Goal: Task Accomplishment & Management: Use online tool/utility

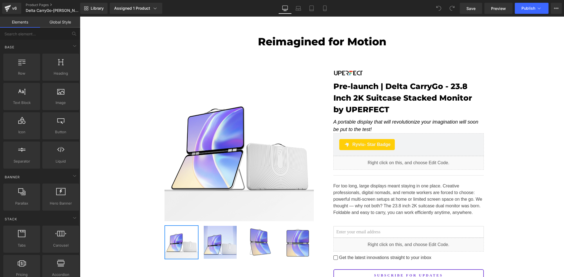
click at [498, 10] on span "Preview" at bounding box center [498, 9] width 15 height 6
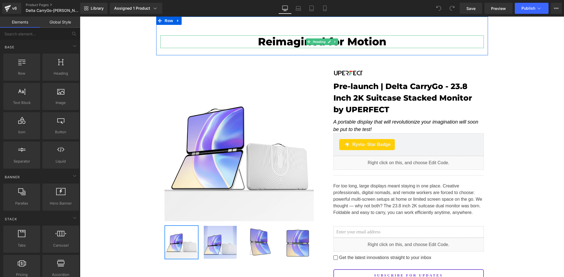
click at [291, 42] on h2 "Reimagined for Motion" at bounding box center [322, 41] width 324 height 13
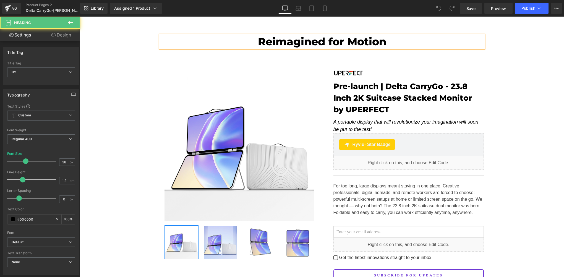
click at [298, 42] on h2 "Reimagined for Motion" at bounding box center [322, 41] width 324 height 13
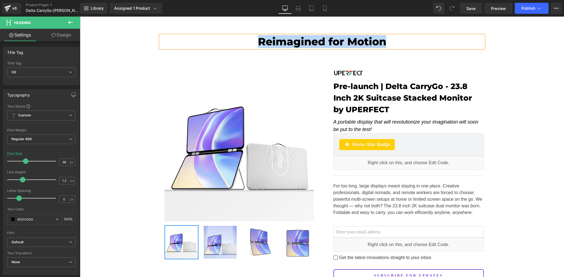
copy h2 "Reimagined for Motion"
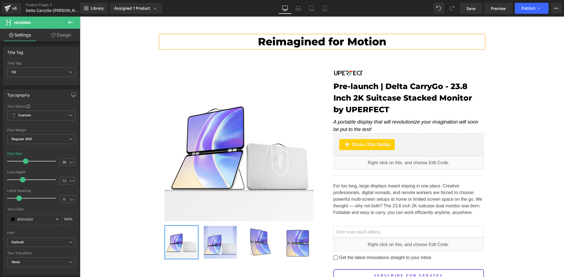
drag, startPoint x: 104, startPoint y: 53, endPoint x: 135, endPoint y: 39, distance: 34.3
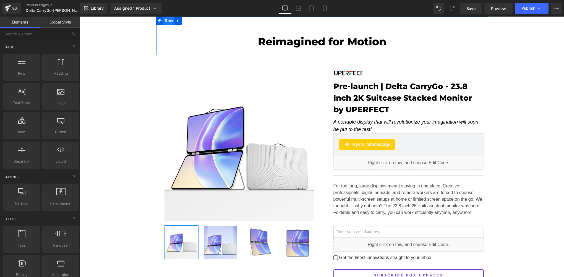
click at [166, 21] on span "Row" at bounding box center [168, 21] width 11 height 8
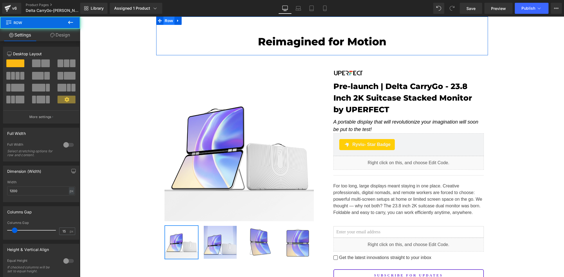
click at [166, 21] on span "Row" at bounding box center [168, 21] width 11 height 8
click at [64, 36] on link "Design" at bounding box center [60, 35] width 40 height 12
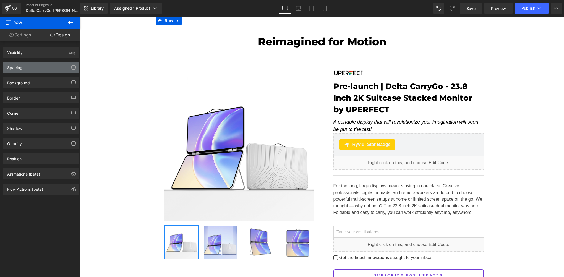
click at [29, 70] on div "Spacing" at bounding box center [41, 67] width 76 height 11
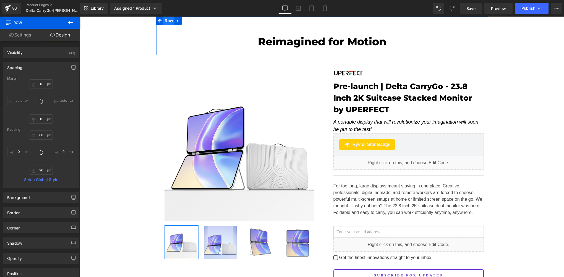
click at [163, 22] on span "Row" at bounding box center [168, 21] width 11 height 8
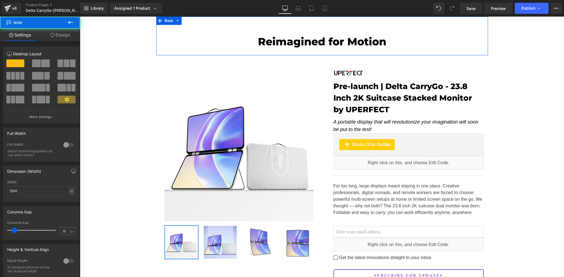
click at [60, 35] on link "Design" at bounding box center [60, 35] width 40 height 12
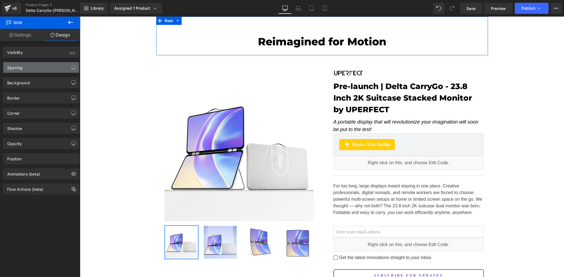
click at [29, 68] on div "Spacing" at bounding box center [41, 67] width 76 height 11
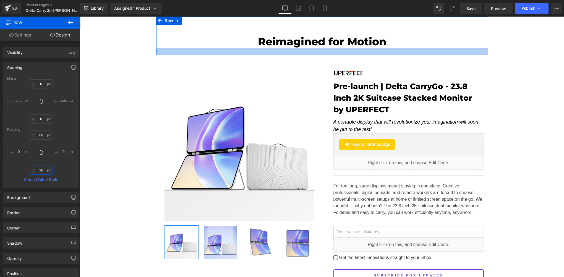
click at [46, 170] on input "26" at bounding box center [41, 170] width 23 height 9
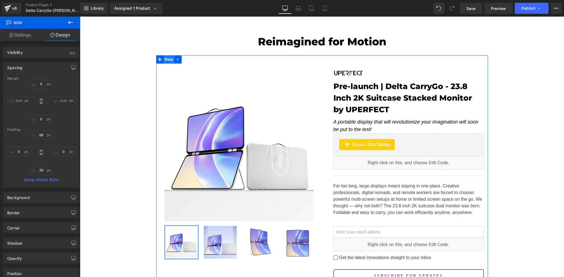
click at [170, 62] on span "Row" at bounding box center [168, 59] width 11 height 8
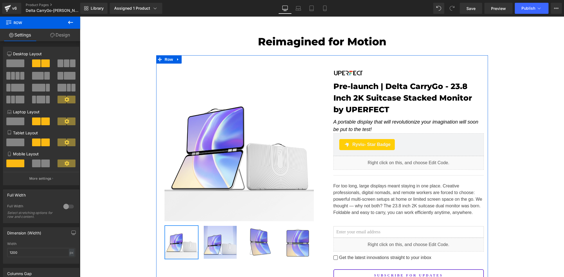
click at [53, 36] on icon at bounding box center [52, 35] width 4 height 4
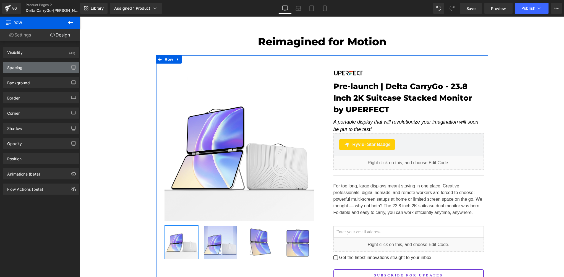
click at [24, 71] on div "Spacing" at bounding box center [41, 67] width 76 height 11
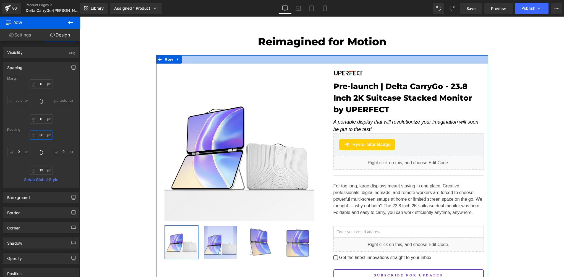
click at [44, 134] on input "30" at bounding box center [41, 135] width 23 height 9
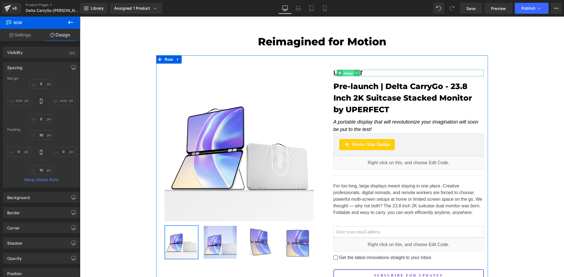
click at [346, 74] on span "Image" at bounding box center [349, 73] width 12 height 7
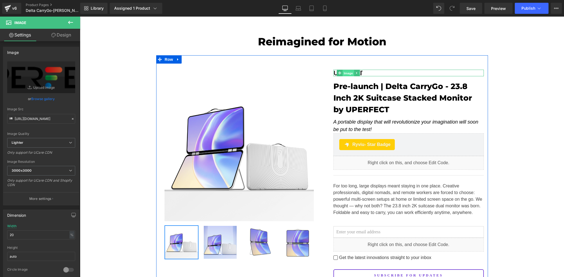
click at [347, 73] on span "Image" at bounding box center [349, 73] width 12 height 7
click at [338, 74] on span at bounding box center [340, 73] width 6 height 7
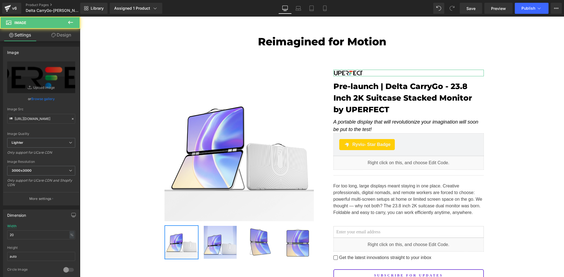
click at [58, 34] on link "Design" at bounding box center [61, 35] width 40 height 12
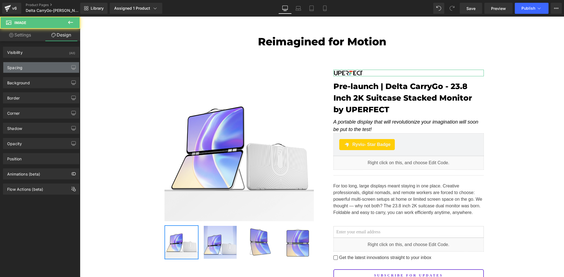
type input "22"
type input "0"
type input "15"
type input "26"
type input "0"
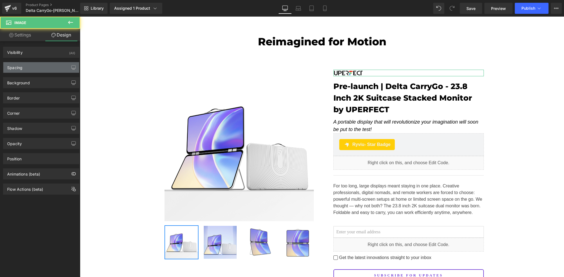
type input "0"
click at [15, 69] on div "Spacing" at bounding box center [14, 66] width 15 height 8
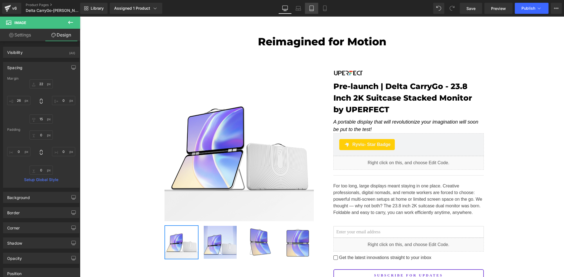
click at [314, 8] on icon at bounding box center [312, 9] width 6 height 6
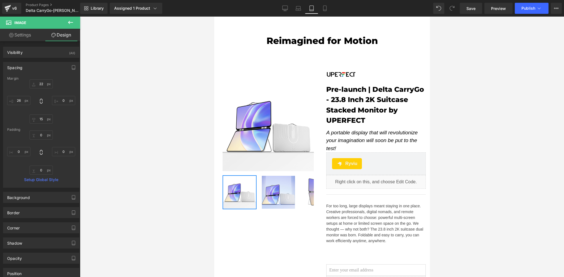
type input "40"
type input "0"
type input "15"
type input "0"
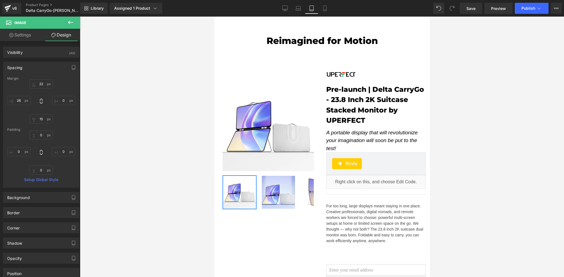
type input "0"
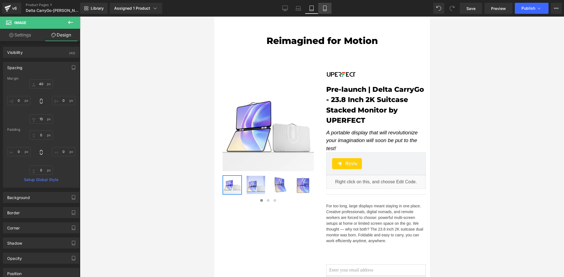
click at [329, 11] on link "Mobile" at bounding box center [324, 8] width 13 height 11
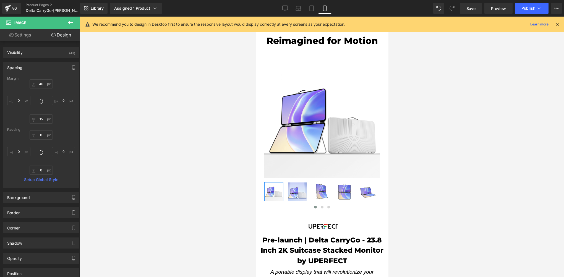
type input "0"
type input "15"
type input "8"
type input "0"
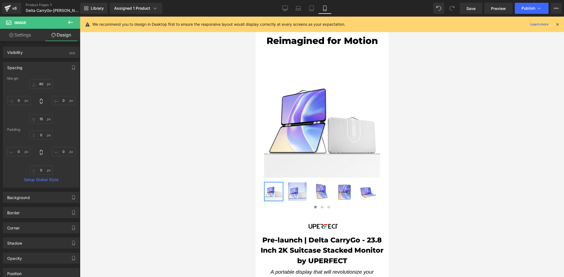
type input "0"
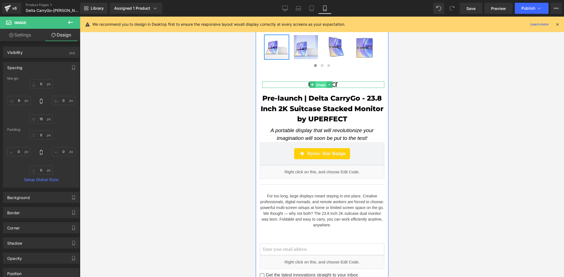
click at [319, 82] on span "Image" at bounding box center [321, 85] width 12 height 7
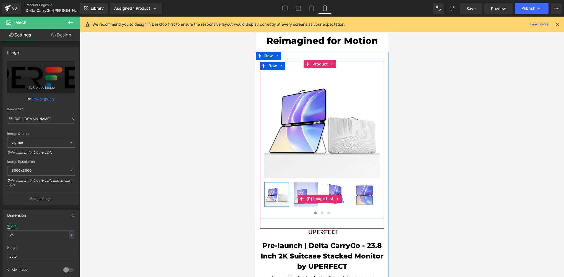
scroll to position [92, 0]
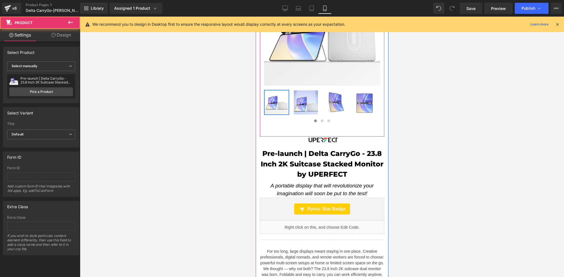
click at [305, 127] on div "Sale Off (P) Image ‹" at bounding box center [322, 52] width 124 height 169
click at [314, 129] on div "Sale Off (P) Image ‹" at bounding box center [322, 52] width 124 height 169
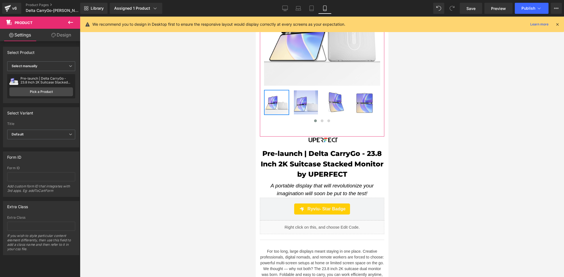
click at [62, 35] on link "Design" at bounding box center [61, 35] width 40 height 12
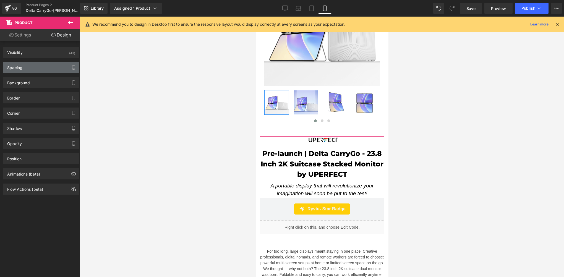
click at [19, 70] on div "Spacing" at bounding box center [41, 67] width 76 height 11
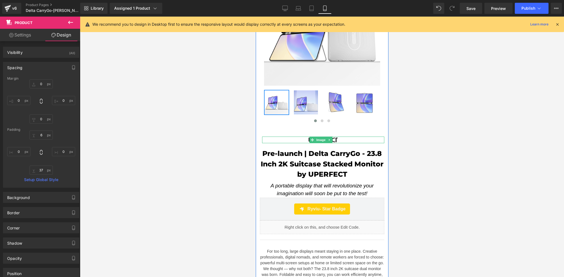
click at [318, 137] on span "Image" at bounding box center [321, 140] width 12 height 7
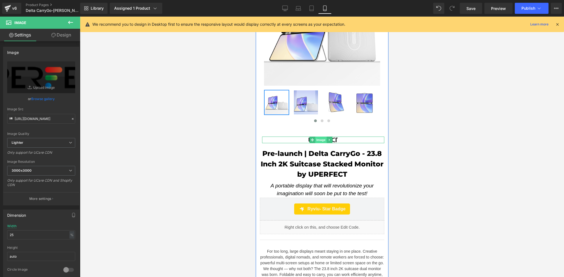
click at [317, 137] on span "Image" at bounding box center [321, 140] width 12 height 7
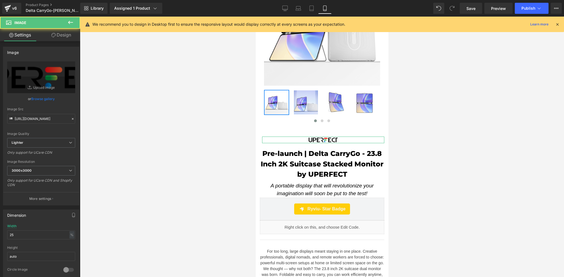
click at [68, 35] on link "Design" at bounding box center [61, 35] width 40 height 12
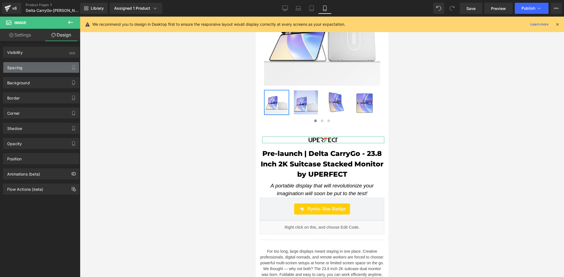
click at [24, 65] on div "Spacing" at bounding box center [41, 67] width 76 height 11
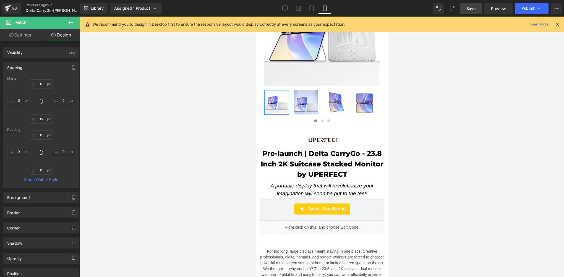
click at [470, 9] on span "Save" at bounding box center [470, 9] width 9 height 6
click at [320, 147] on div "Pre-launch | Delta CarryGo - 23.8 Inch 2K Suitcase Stacked Monitor by UPERFECT …" at bounding box center [322, 221] width 124 height 148
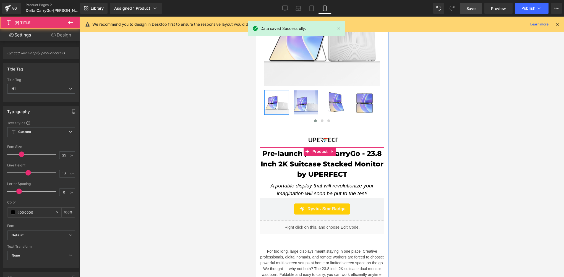
click at [190, 137] on div at bounding box center [322, 147] width 484 height 260
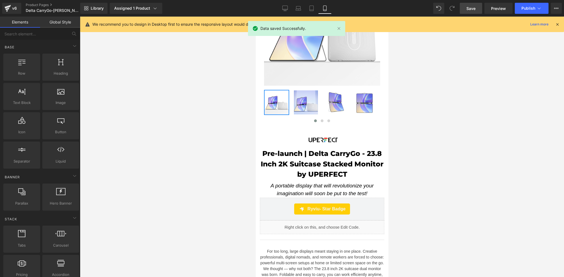
scroll to position [0, 0]
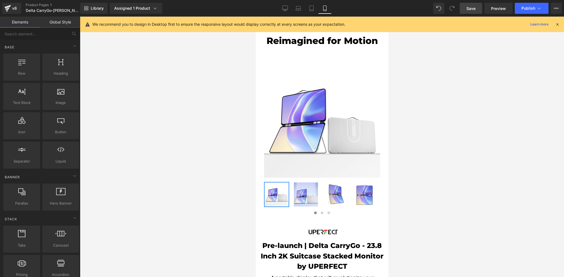
click at [219, 153] on div at bounding box center [322, 147] width 484 height 260
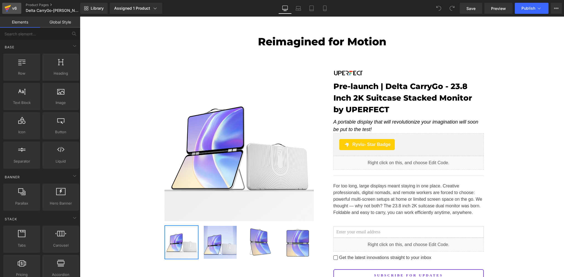
click at [12, 9] on div "v6" at bounding box center [14, 8] width 7 height 7
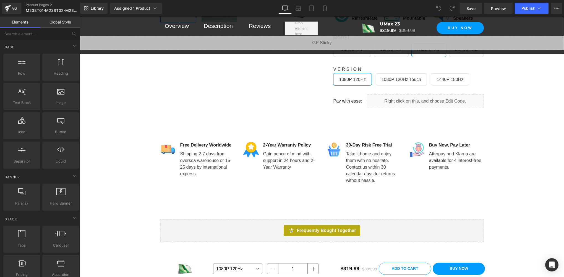
scroll to position [461, 0]
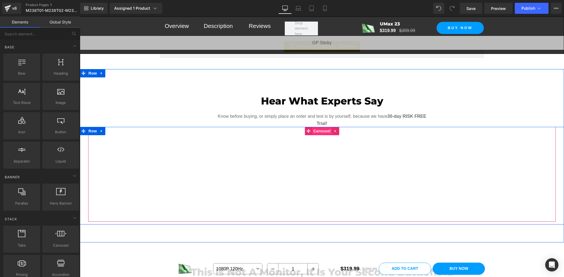
click at [314, 129] on span "Carousel" at bounding box center [322, 131] width 20 height 8
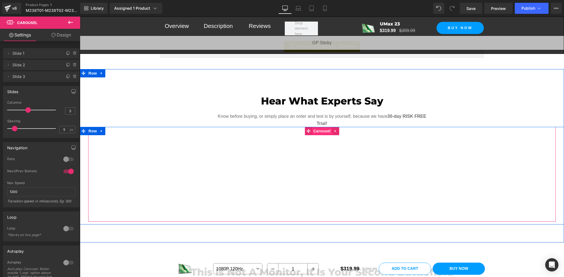
click at [322, 129] on span "Carousel" at bounding box center [322, 131] width 20 height 8
click at [319, 129] on span "Carousel" at bounding box center [322, 131] width 20 height 8
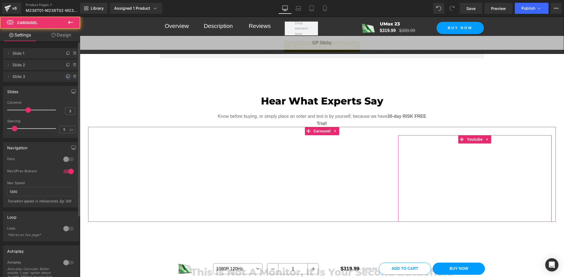
click at [66, 77] on icon at bounding box center [68, 76] width 4 height 4
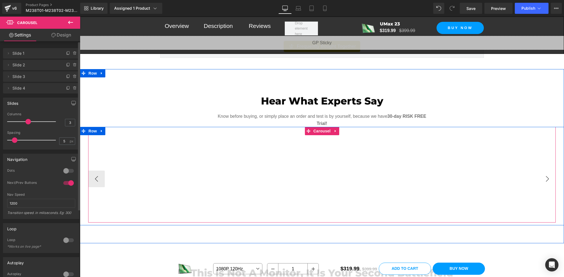
click at [546, 178] on button "›" at bounding box center [547, 179] width 17 height 17
click at [471, 137] on span "Youtube" at bounding box center [478, 139] width 19 height 8
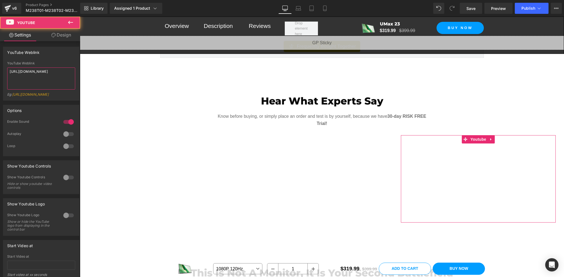
click at [46, 76] on textarea "https://www.youtube.com/watch?v=yQJtfubsAVI" at bounding box center [41, 78] width 68 height 22
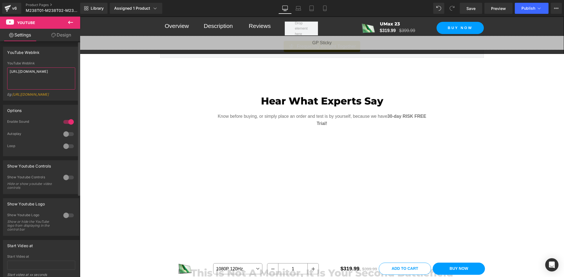
paste textarea "zfE9NyH8fJc"
type textarea "https://www.youtube.com/watch?v=zfE9NyH8fJc"
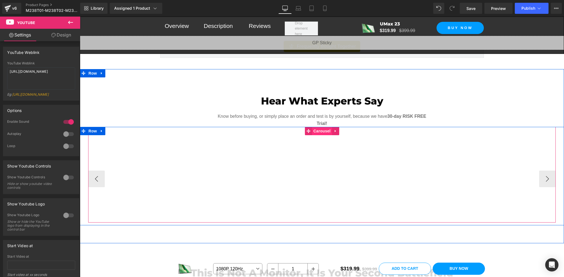
click at [323, 129] on span "Carousel" at bounding box center [322, 131] width 20 height 8
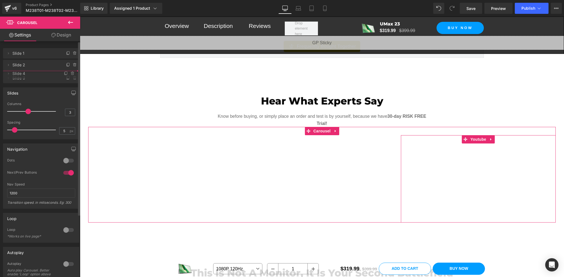
drag, startPoint x: 12, startPoint y: 89, endPoint x: 14, endPoint y: 74, distance: 14.7
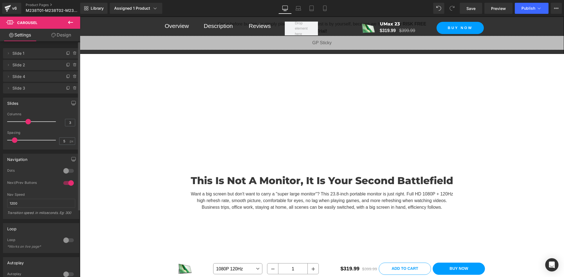
scroll to position [369, 0]
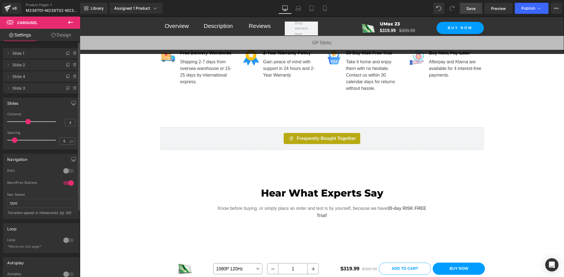
click at [475, 8] on span "Save" at bounding box center [470, 9] width 9 height 6
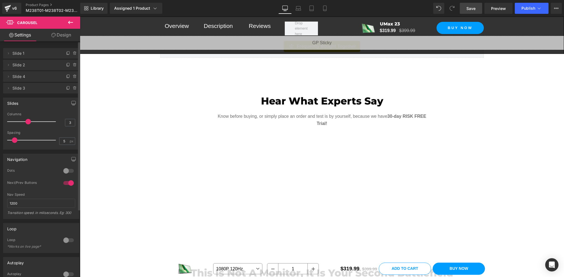
click at [475, 9] on span "Save" at bounding box center [470, 9] width 9 height 6
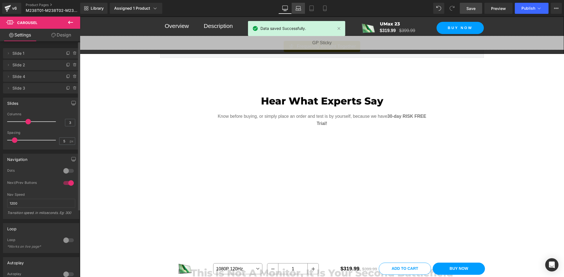
click at [299, 9] on icon at bounding box center [298, 10] width 5 height 2
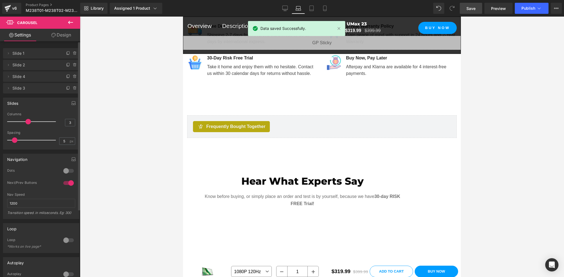
scroll to position [561, 0]
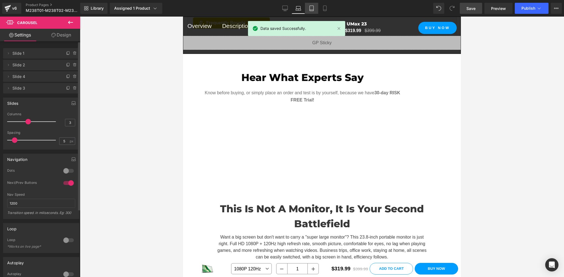
click at [311, 7] on icon at bounding box center [312, 9] width 6 height 6
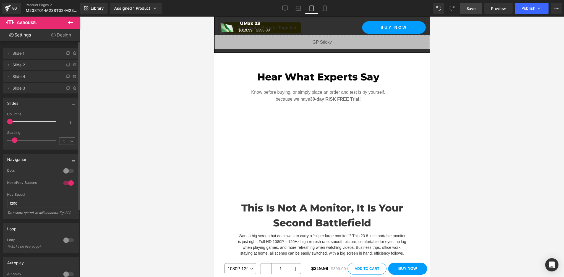
scroll to position [775, 0]
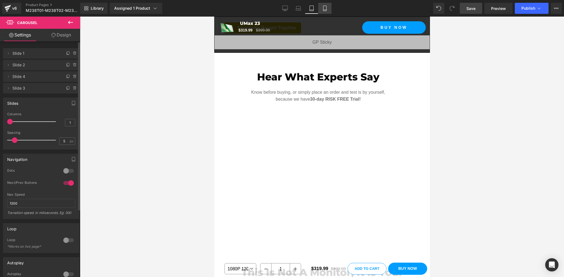
click at [325, 8] on icon at bounding box center [325, 9] width 6 height 6
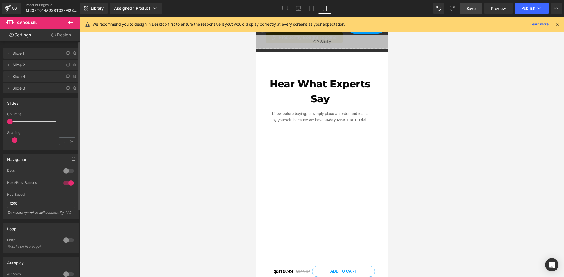
scroll to position [836, 0]
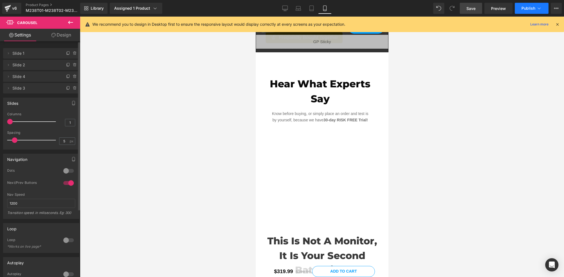
click at [526, 12] on button "Publish" at bounding box center [532, 8] width 34 height 11
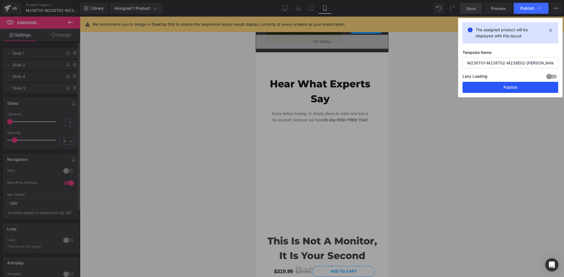
click at [515, 89] on button "Publish" at bounding box center [511, 87] width 96 height 11
click at [284, 9] on icon at bounding box center [285, 8] width 5 height 4
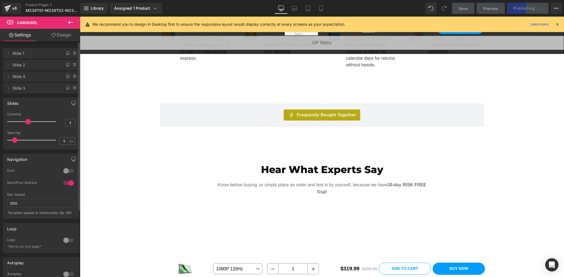
scroll to position [484, 0]
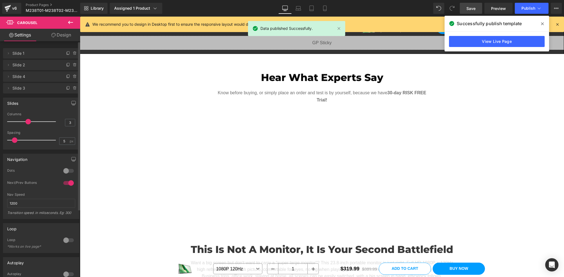
click at [558, 25] on icon at bounding box center [557, 24] width 5 height 5
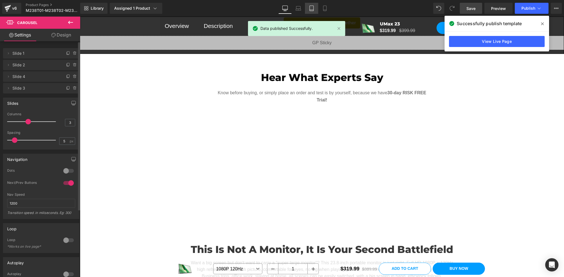
click at [306, 8] on link "Tablet" at bounding box center [311, 8] width 13 height 11
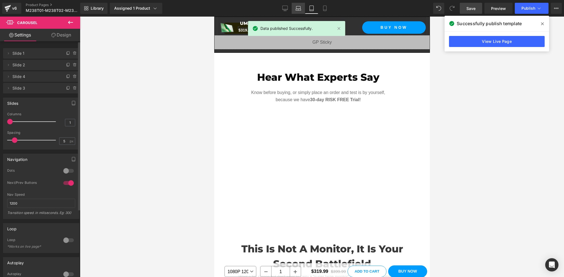
click at [298, 7] on icon at bounding box center [299, 9] width 6 height 6
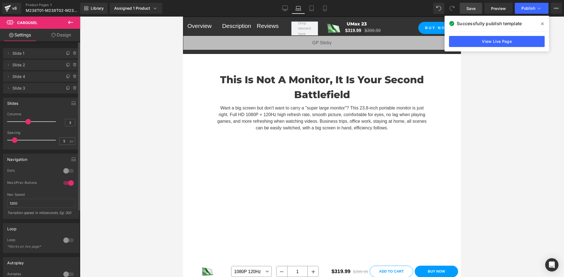
scroll to position [560, 0]
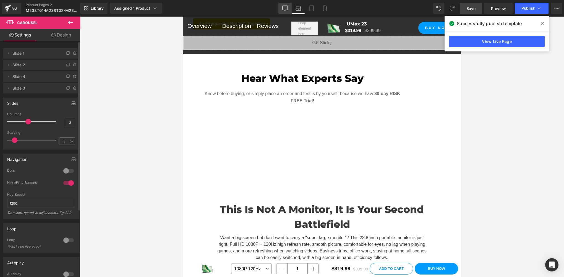
click at [285, 8] on icon at bounding box center [285, 9] width 6 height 6
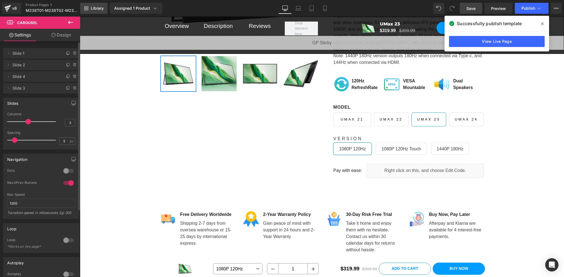
scroll to position [115, 0]
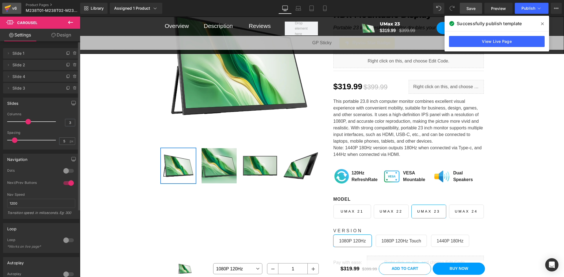
click at [10, 8] on icon at bounding box center [7, 8] width 7 height 14
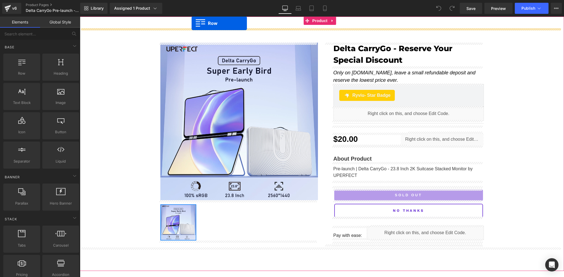
drag, startPoint x: 100, startPoint y: 88, endPoint x: 192, endPoint y: 23, distance: 112.4
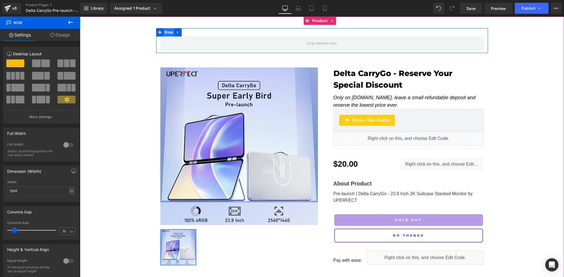
click at [167, 34] on span "Row" at bounding box center [168, 32] width 11 height 8
click at [75, 25] on button at bounding box center [70, 23] width 19 height 12
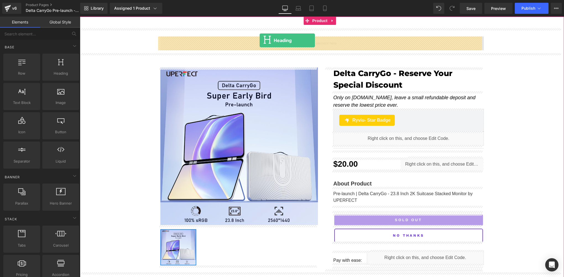
drag, startPoint x: 138, startPoint y: 86, endPoint x: 260, endPoint y: 40, distance: 130.2
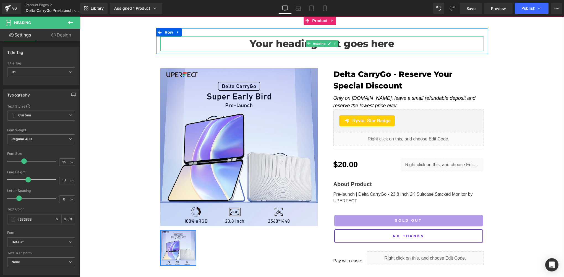
click at [294, 44] on h1 "Your heading text goes here" at bounding box center [322, 43] width 324 height 15
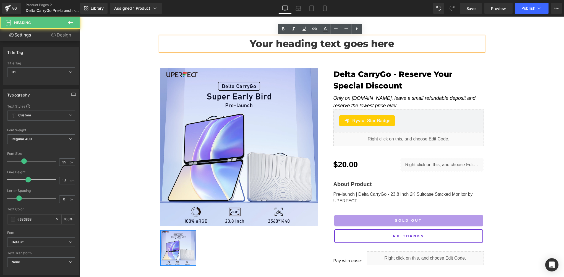
click at [304, 44] on h1 "Your heading text goes here" at bounding box center [322, 43] width 324 height 15
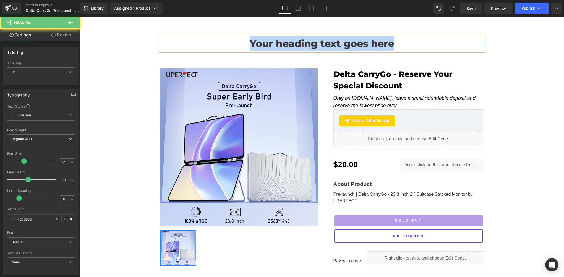
paste div
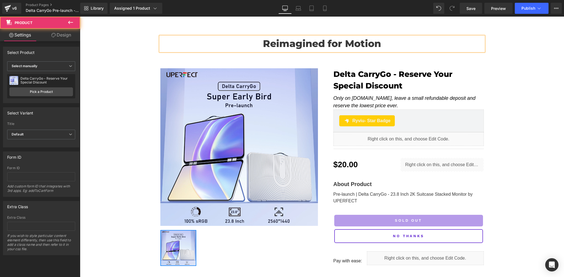
click at [126, 75] on div "Reimagined for Motion Heading Row Sale Off (P) Image ‹ › (P) Image List Delta C…" at bounding box center [322, 151] width 484 height 246
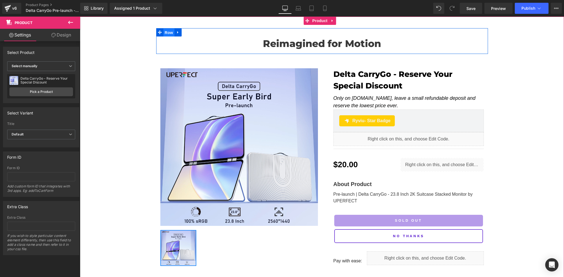
click at [166, 32] on span "Row" at bounding box center [168, 32] width 11 height 8
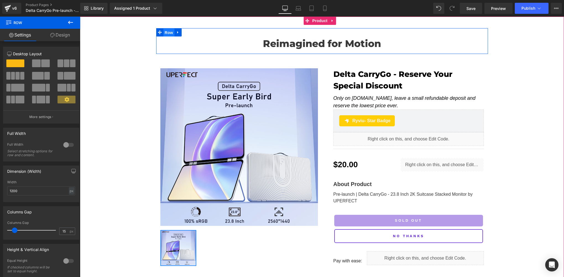
click at [163, 32] on span "Row" at bounding box center [168, 32] width 11 height 8
click at [165, 35] on span "Row" at bounding box center [168, 32] width 11 height 8
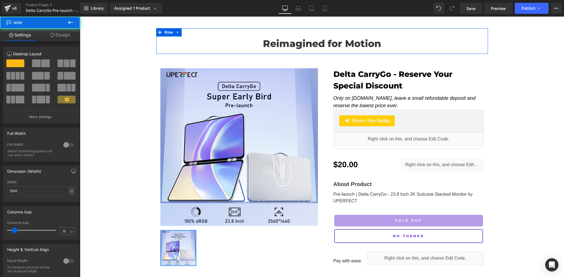
click at [57, 33] on link "Design" at bounding box center [60, 35] width 40 height 12
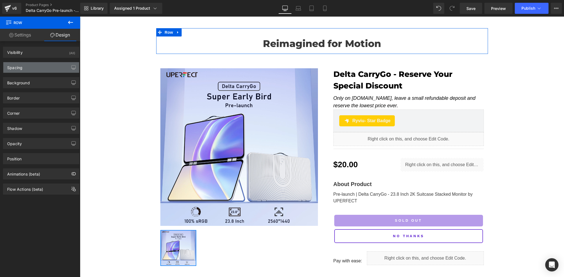
click at [19, 68] on div "Spacing" at bounding box center [14, 66] width 15 height 8
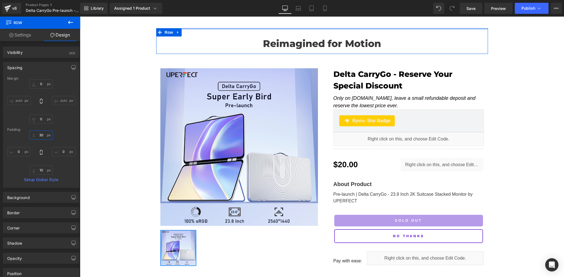
click at [44, 134] on input "30" at bounding box center [41, 135] width 23 height 9
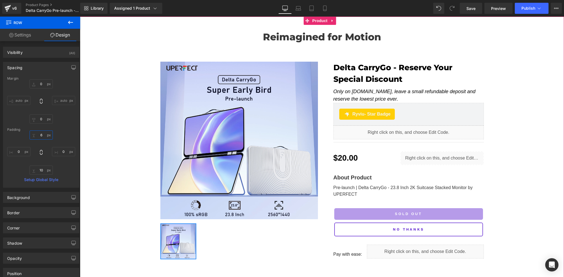
type input "68"
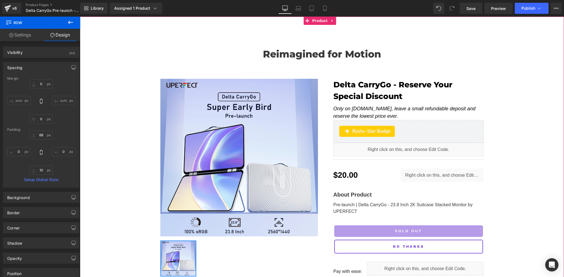
click at [319, 21] on span "Product" at bounding box center [320, 21] width 18 height 8
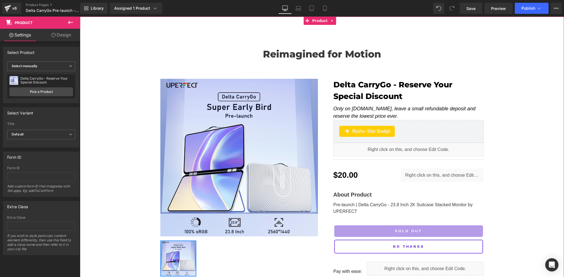
click at [62, 38] on link "Design" at bounding box center [61, 35] width 40 height 12
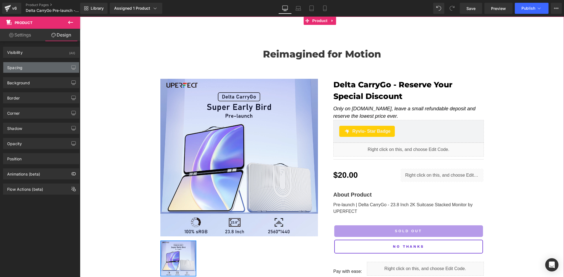
click at [27, 69] on div "Spacing" at bounding box center [41, 67] width 76 height 11
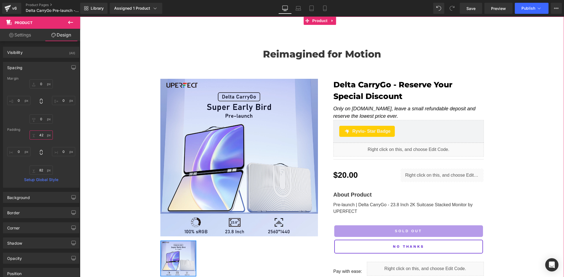
click at [43, 135] on input "42" at bounding box center [41, 135] width 23 height 9
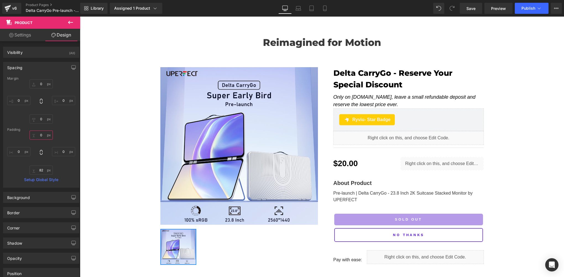
type input "0"
click at [164, 22] on span "Row" at bounding box center [168, 21] width 11 height 8
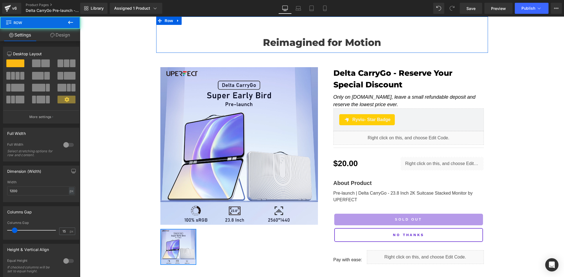
click at [47, 38] on link "Design" at bounding box center [60, 35] width 40 height 12
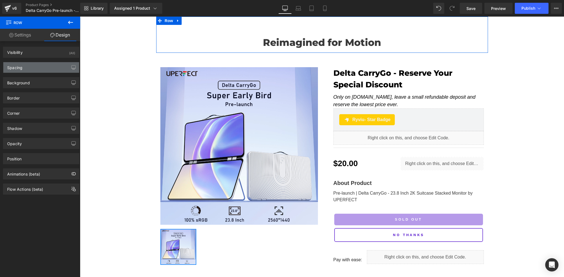
click at [28, 64] on div "Spacing" at bounding box center [41, 67] width 76 height 11
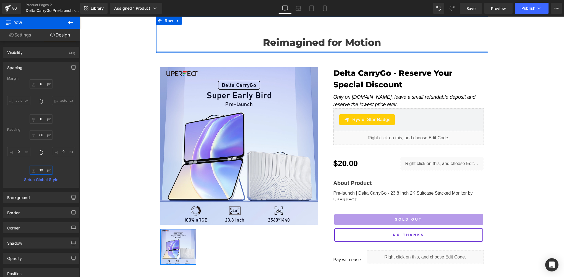
click at [45, 169] on input "10" at bounding box center [41, 170] width 23 height 9
paste input "26"
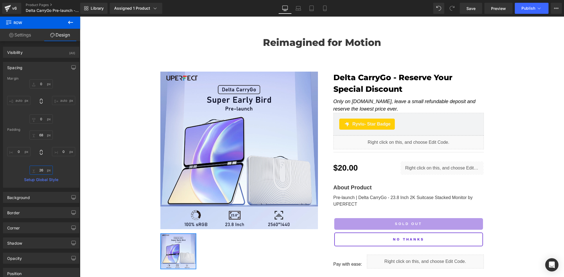
type input "26"
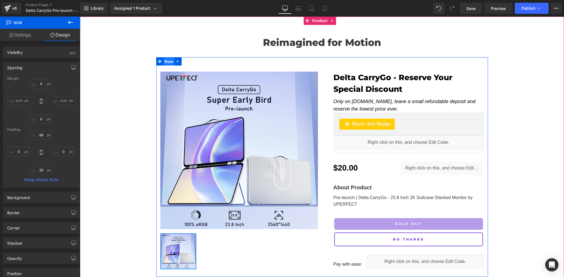
click at [169, 61] on span "Row" at bounding box center [168, 62] width 11 height 8
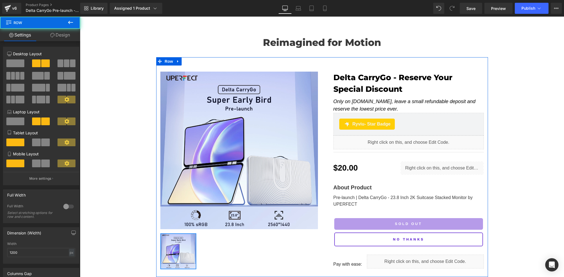
click at [59, 35] on link "Design" at bounding box center [60, 35] width 40 height 12
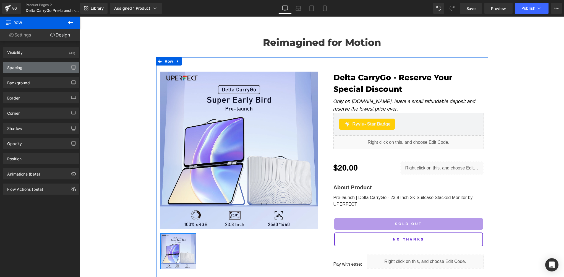
click at [13, 67] on div "Spacing" at bounding box center [14, 66] width 15 height 8
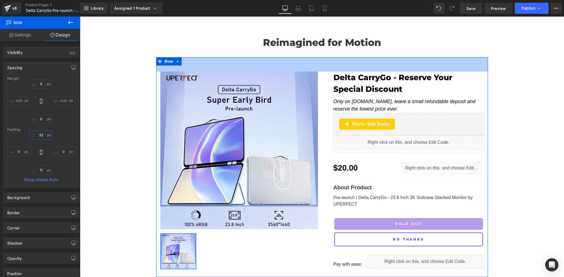
click at [43, 134] on input "52" at bounding box center [41, 135] width 23 height 9
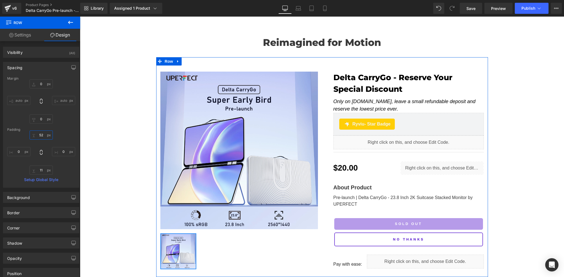
paste input "30"
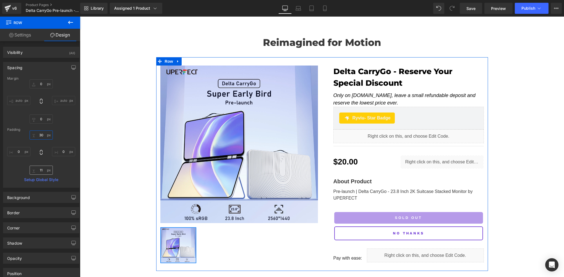
type input "30"
click at [46, 170] on input "11" at bounding box center [41, 170] width 23 height 9
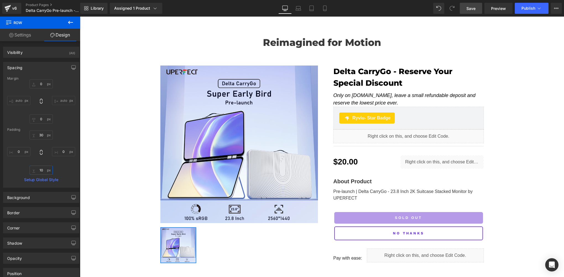
type input "10"
click at [464, 9] on link "Save" at bounding box center [471, 8] width 22 height 11
click at [468, 7] on span "Save" at bounding box center [470, 9] width 9 height 6
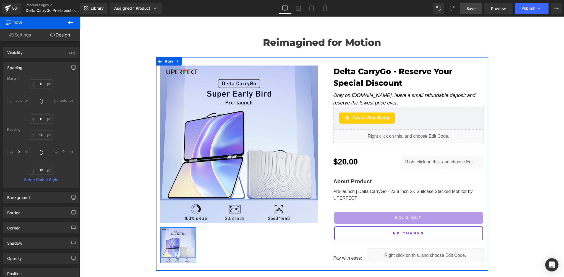
click at [29, 37] on link "Settings" at bounding box center [20, 35] width 40 height 12
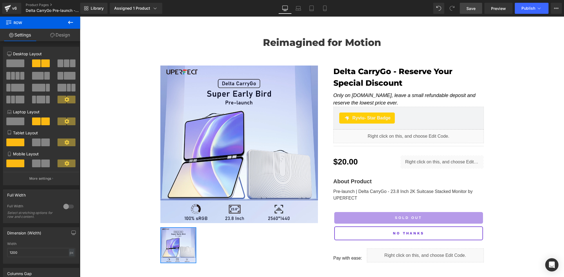
click at [75, 24] on button at bounding box center [70, 23] width 19 height 12
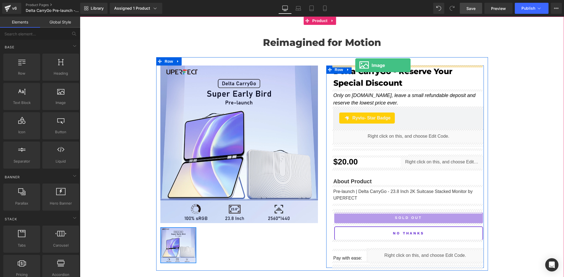
drag, startPoint x: 144, startPoint y: 113, endPoint x: 355, endPoint y: 65, distance: 216.7
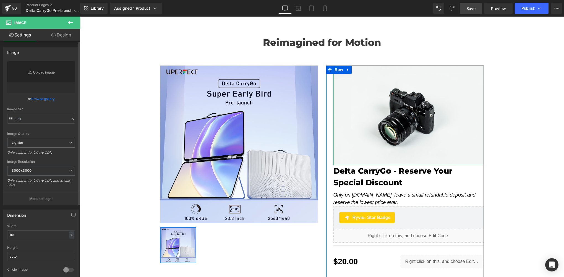
type input "//d1um8515vdn9kb.cloudfront.net/images/parallax.jpg"
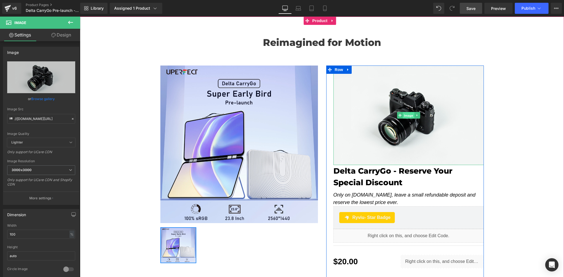
click at [405, 116] on span "Image" at bounding box center [409, 115] width 12 height 7
click at [407, 116] on span "Image" at bounding box center [409, 115] width 12 height 7
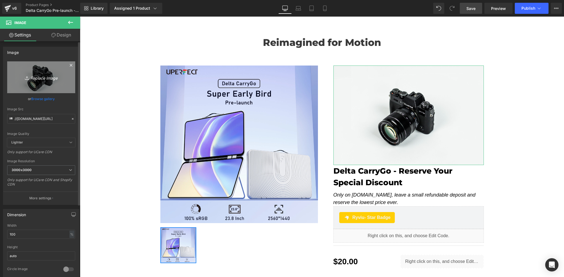
click at [34, 86] on link "Replace Image" at bounding box center [41, 77] width 68 height 32
type input "C:\fakepath\黑色logo-宽500.png"
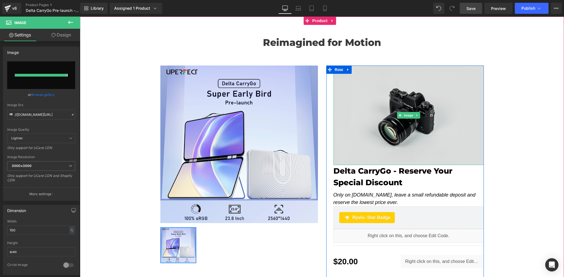
type input "https://ucarecdn.com/45d85f8a-136b-4cc6-bfd5-771158dc76fa/-/format/auto/-/previ…"
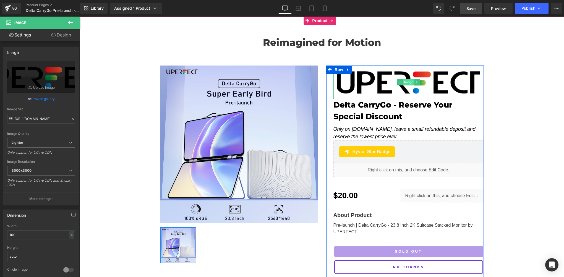
click at [406, 82] on span "Image" at bounding box center [409, 82] width 12 height 7
click at [408, 80] on span "Image" at bounding box center [409, 82] width 12 height 7
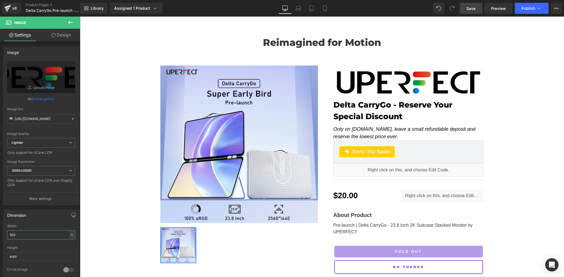
drag, startPoint x: 28, startPoint y: 231, endPoint x: -1, endPoint y: 236, distance: 29.5
click at [0, 236] on html "Image You are previewing how the will restyle your page. You can not edit Eleme…" at bounding box center [282, 138] width 564 height 277
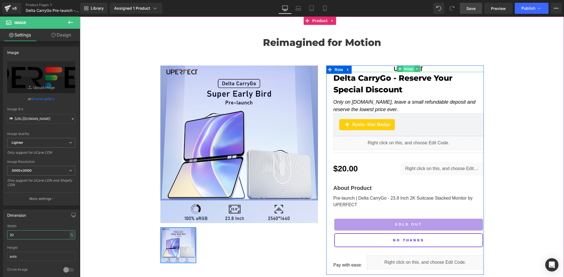
click at [403, 68] on span "Image" at bounding box center [409, 69] width 12 height 7
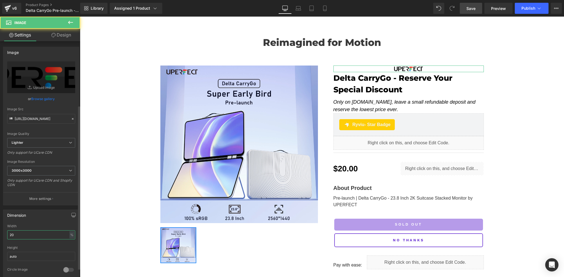
scroll to position [254, 0]
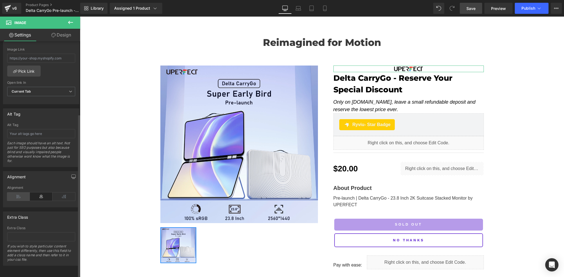
type input "20"
click at [21, 192] on icon at bounding box center [18, 196] width 23 height 8
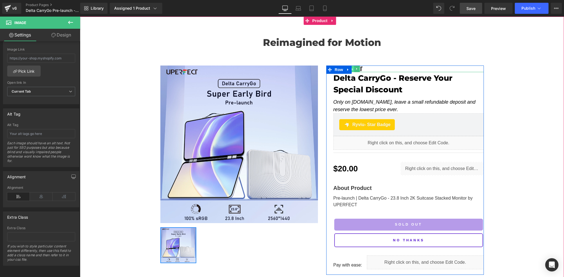
click at [350, 70] on span "Image" at bounding box center [349, 69] width 12 height 7
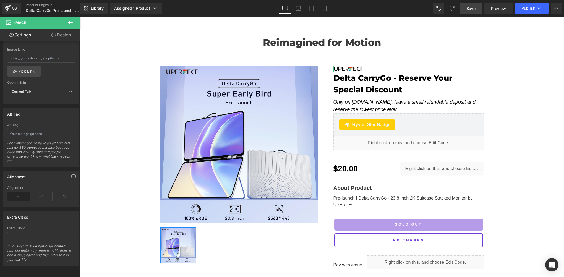
click at [69, 38] on link "Design" at bounding box center [61, 35] width 40 height 12
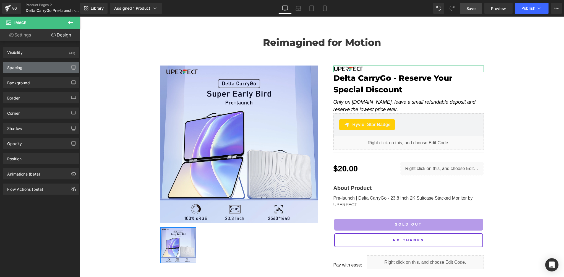
type input "0"
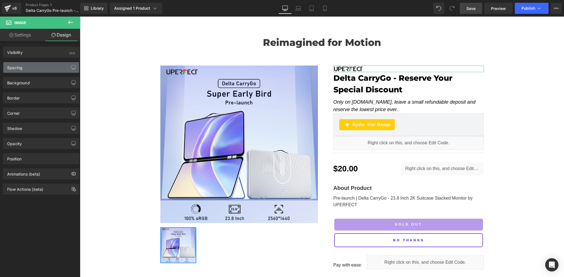
type input "0"
click at [51, 66] on div "Spacing" at bounding box center [41, 67] width 76 height 11
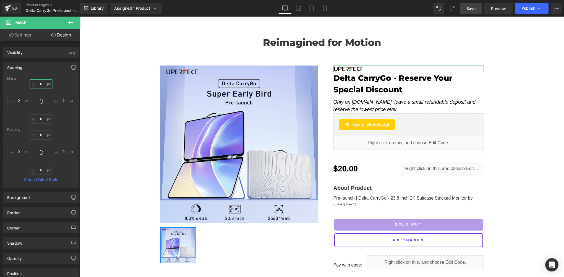
click at [40, 85] on input "0" at bounding box center [41, 83] width 23 height 9
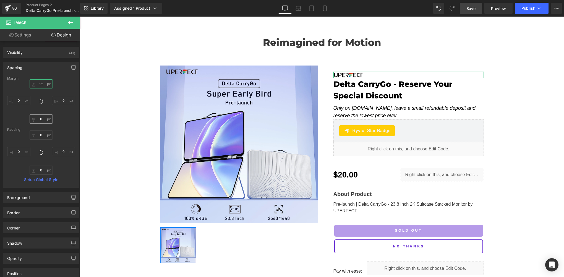
type input "22"
click at [44, 116] on input "0" at bounding box center [41, 118] width 23 height 9
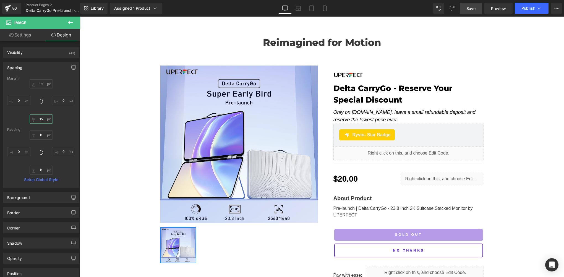
type input "15"
click at [474, 10] on span "Save" at bounding box center [470, 9] width 9 height 6
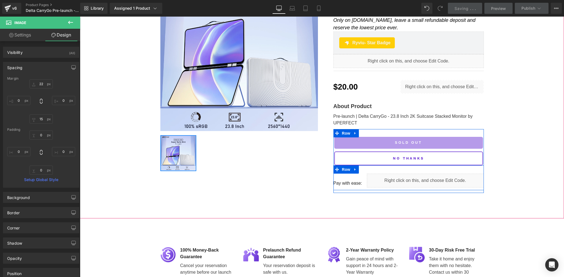
scroll to position [0, 0]
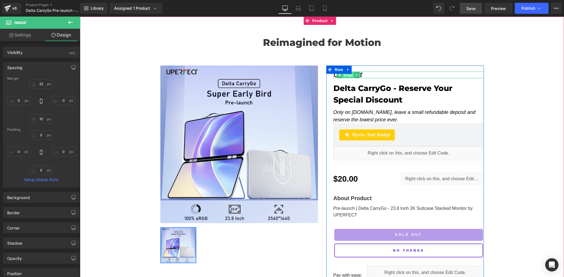
click at [345, 74] on span "Image" at bounding box center [349, 75] width 12 height 7
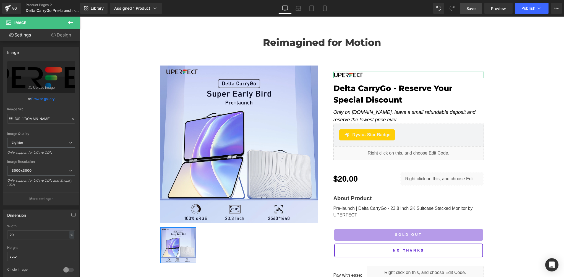
click at [53, 37] on icon at bounding box center [53, 35] width 4 height 4
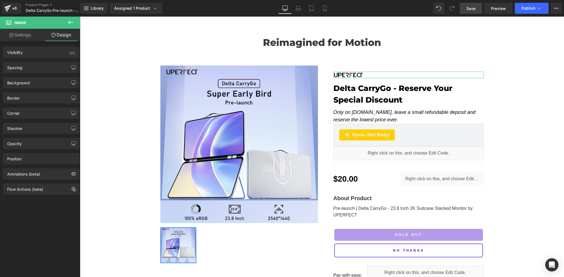
drag, startPoint x: 31, startPoint y: 68, endPoint x: 31, endPoint y: 76, distance: 7.7
click at [31, 68] on div "Spacing" at bounding box center [41, 67] width 76 height 11
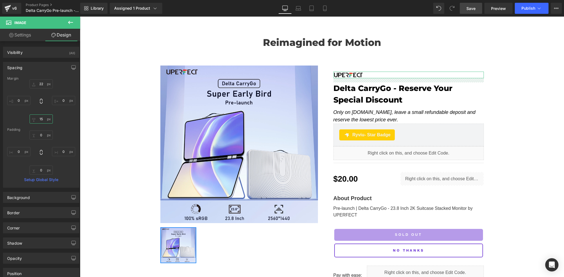
click at [42, 118] on input "15" at bounding box center [41, 118] width 23 height 9
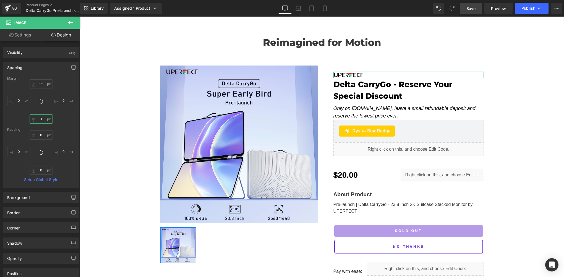
type input "15"
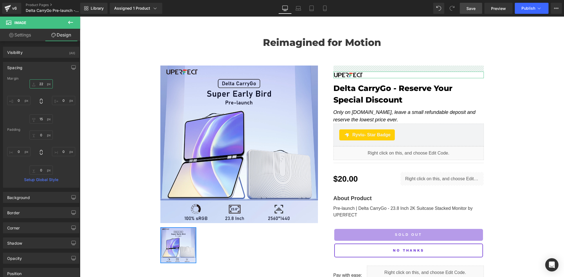
click at [43, 85] on input "22" at bounding box center [41, 83] width 23 height 9
type input "0"
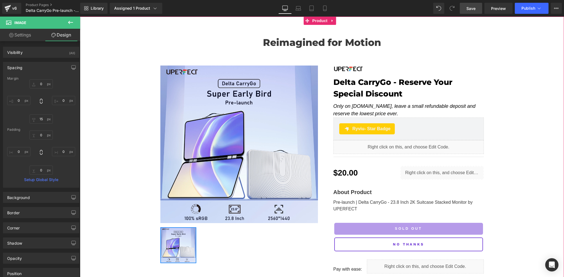
click at [310, 77] on img at bounding box center [239, 145] width 158 height 158
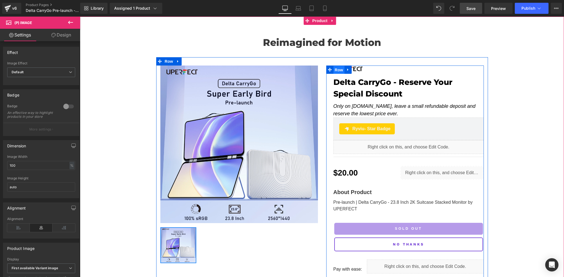
click at [333, 66] on span "Row" at bounding box center [338, 70] width 11 height 8
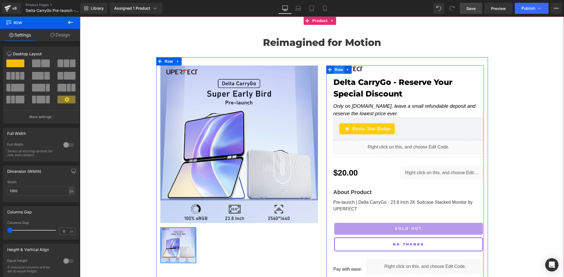
click at [339, 71] on span "Row" at bounding box center [338, 70] width 11 height 8
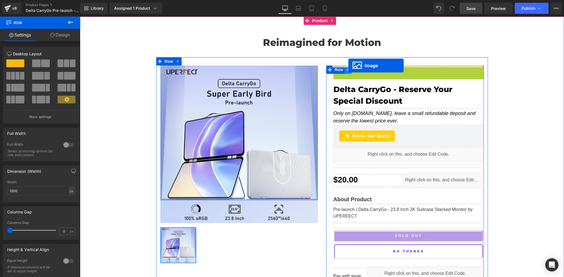
drag, startPoint x: 350, startPoint y: 70, endPoint x: 348, endPoint y: 66, distance: 4.6
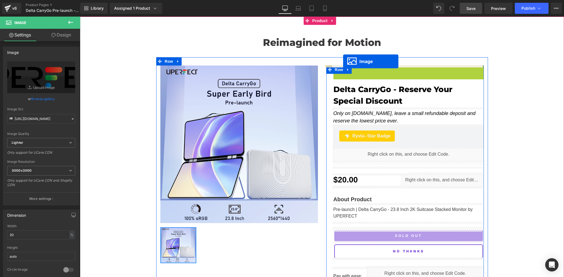
drag, startPoint x: 350, startPoint y: 71, endPoint x: 343, endPoint y: 61, distance: 11.1
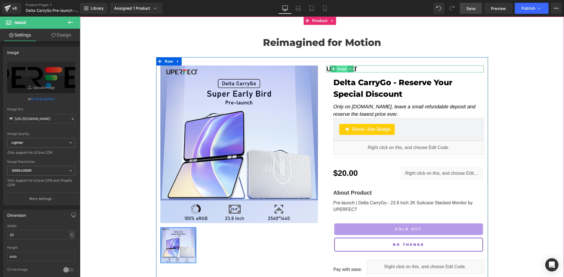
click at [339, 67] on span "Image" at bounding box center [342, 69] width 12 height 7
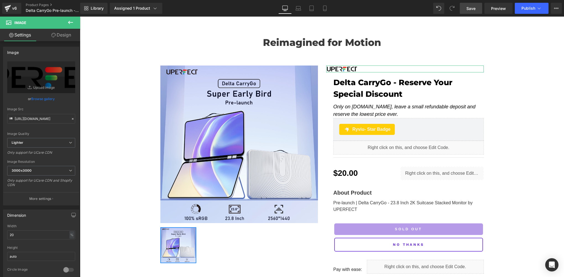
click at [63, 35] on link "Design" at bounding box center [61, 35] width 40 height 12
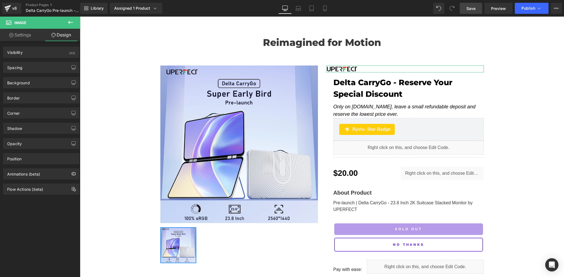
type input "0"
type input "15"
type input "0"
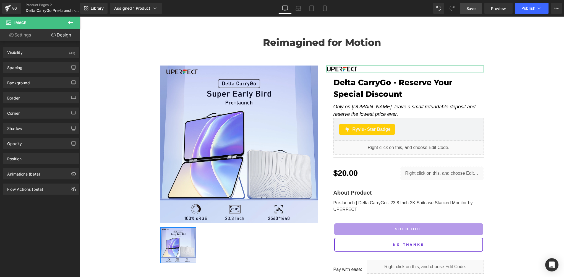
type input "0"
click at [23, 68] on div "Spacing" at bounding box center [41, 67] width 76 height 11
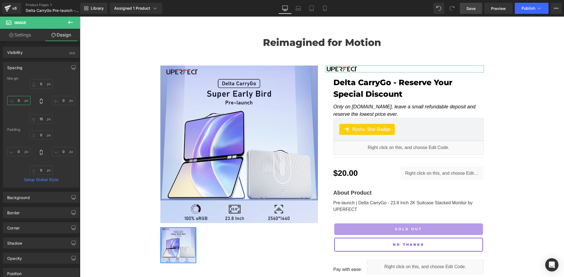
click at [22, 102] on input "0" at bounding box center [18, 100] width 23 height 9
type input "25"
click at [474, 10] on span "Save" at bounding box center [470, 9] width 9 height 6
click at [473, 11] on span "Save" at bounding box center [470, 9] width 9 height 6
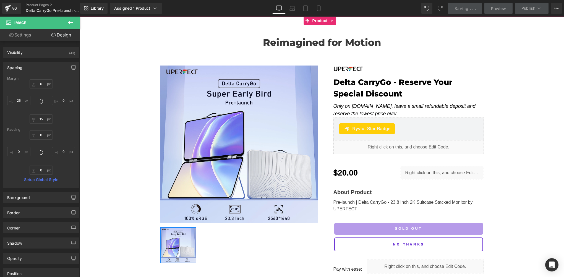
click at [122, 109] on div "Reimagined for Motion Heading Row 68px Sale Off (P) Image ‹ › (P) Image List Im…" at bounding box center [322, 149] width 484 height 265
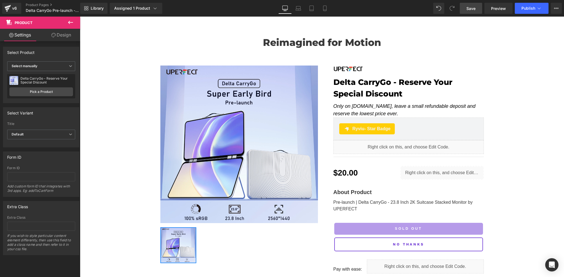
click at [70, 24] on icon at bounding box center [70, 22] width 7 height 7
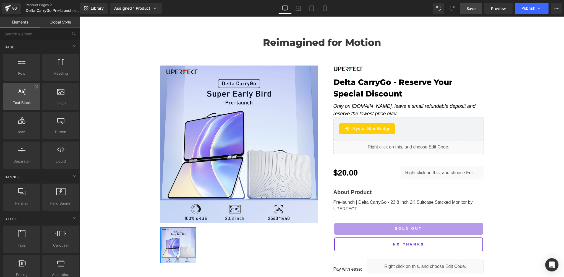
click at [29, 96] on div at bounding box center [21, 93] width 33 height 12
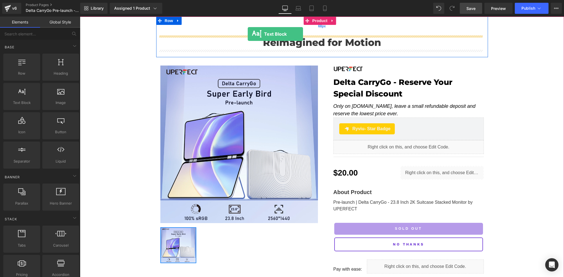
drag, startPoint x: 99, startPoint y: 114, endPoint x: 248, endPoint y: 34, distance: 168.8
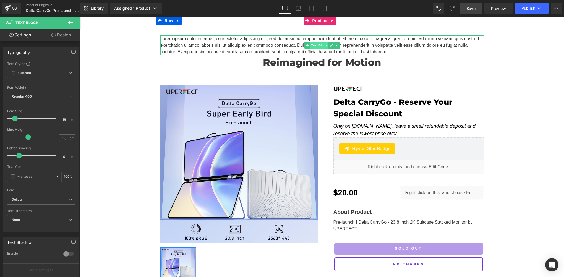
click at [314, 46] on span "Text Block" at bounding box center [319, 45] width 18 height 7
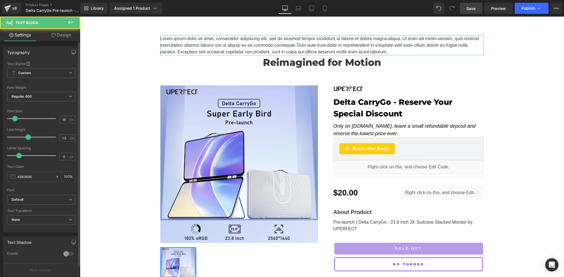
scroll to position [113, 0]
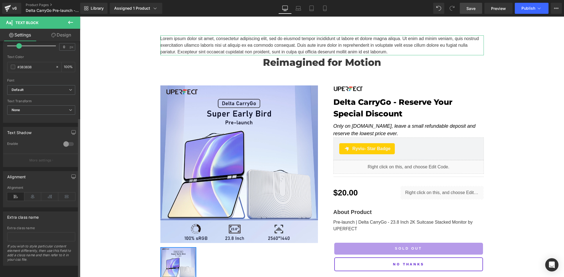
click at [15, 194] on icon at bounding box center [15, 196] width 17 height 8
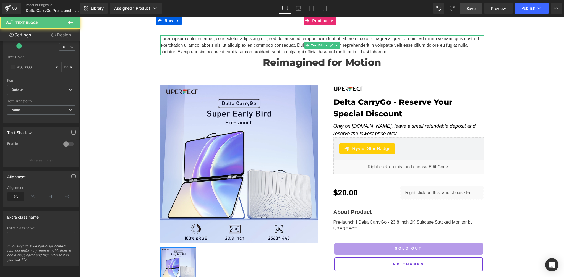
click at [171, 46] on p "Lorem ipsum dolor sit amet, consectetur adipiscing elit, sed do eiusmod tempor …" at bounding box center [322, 45] width 324 height 20
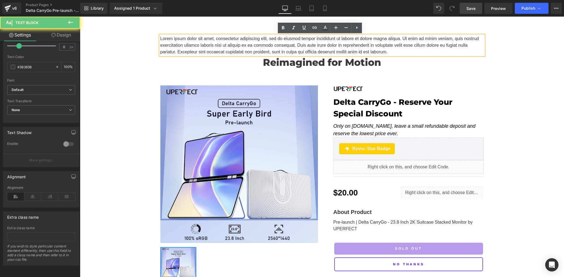
click at [196, 48] on p "Lorem ipsum dolor sit amet, consectetur adipiscing elit, sed do eiusmod tempor …" at bounding box center [322, 45] width 324 height 20
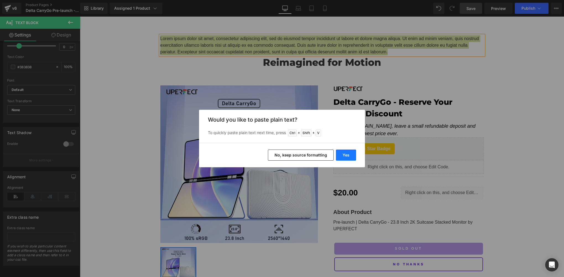
click at [350, 157] on button "Yes" at bounding box center [346, 155] width 20 height 11
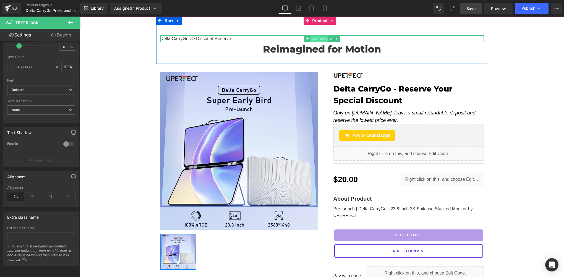
click at [317, 38] on span "Text Block" at bounding box center [319, 39] width 18 height 7
click at [317, 38] on span "Text Block" at bounding box center [319, 38] width 18 height 7
click at [316, 39] on span "Text Block" at bounding box center [319, 38] width 18 height 7
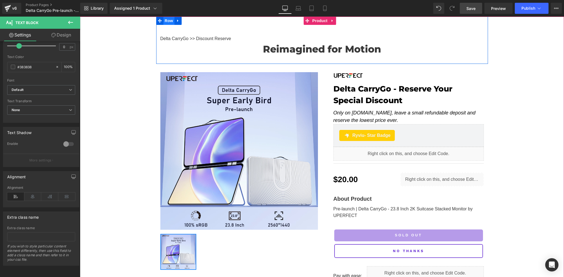
click at [163, 20] on span "Row" at bounding box center [168, 21] width 11 height 8
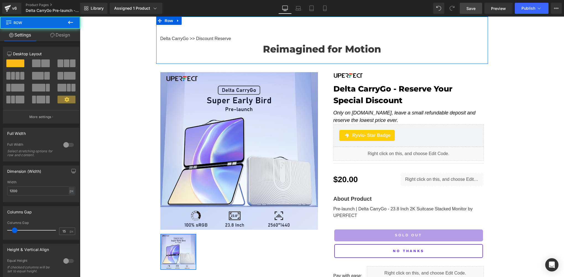
click at [57, 32] on link "Design" at bounding box center [60, 35] width 40 height 12
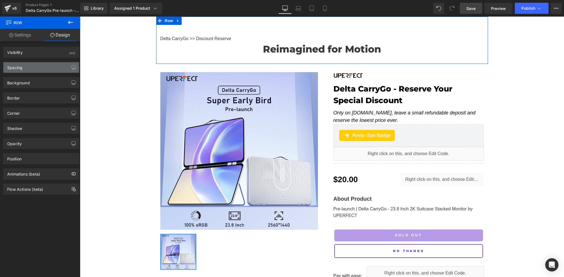
click at [27, 69] on div "Spacing" at bounding box center [41, 67] width 76 height 11
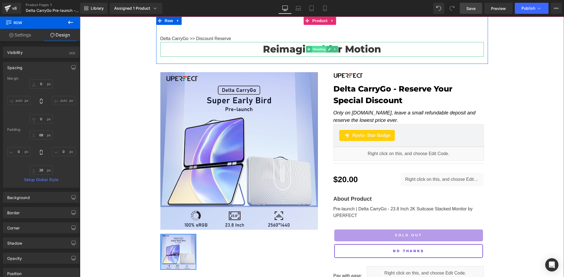
click at [322, 48] on span "Heading" at bounding box center [319, 49] width 15 height 7
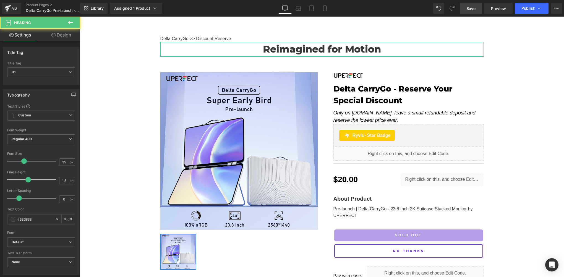
click at [54, 39] on link "Design" at bounding box center [61, 35] width 40 height 12
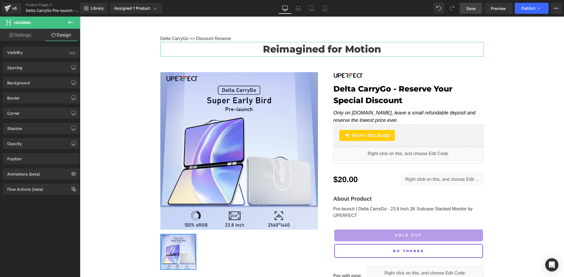
type input "0"
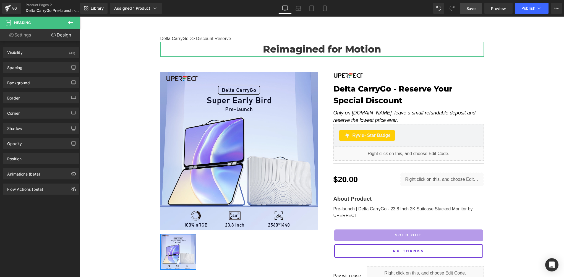
type input "0"
click at [30, 68] on div "Spacing" at bounding box center [41, 67] width 76 height 11
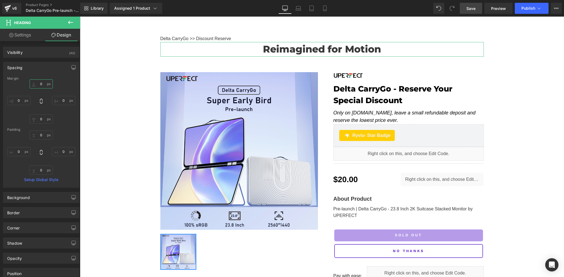
click at [44, 86] on input "0" at bounding box center [41, 83] width 23 height 9
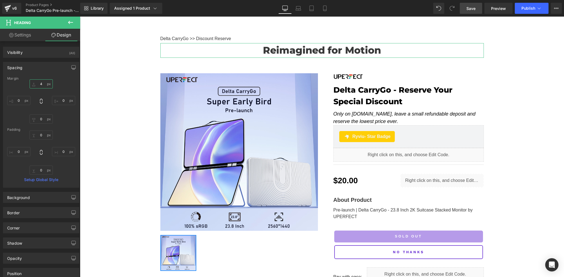
type input "40"
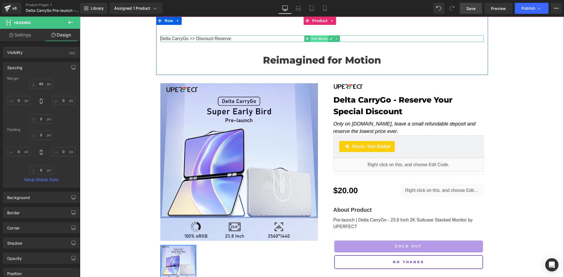
click at [317, 39] on span "Text Block" at bounding box center [319, 38] width 18 height 7
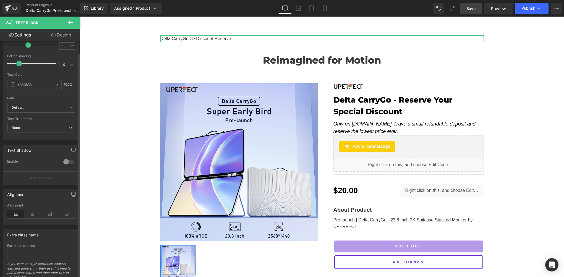
scroll to position [0, 0]
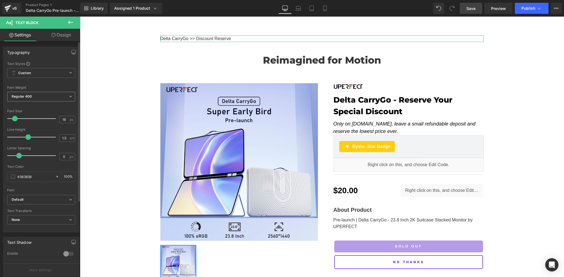
click at [33, 97] on span "Regular 400" at bounding box center [41, 97] width 68 height 10
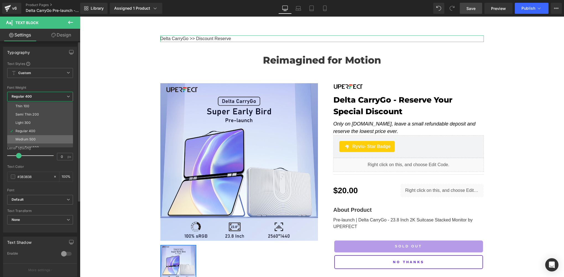
click at [32, 139] on div "Medium 500" at bounding box center [25, 139] width 20 height 4
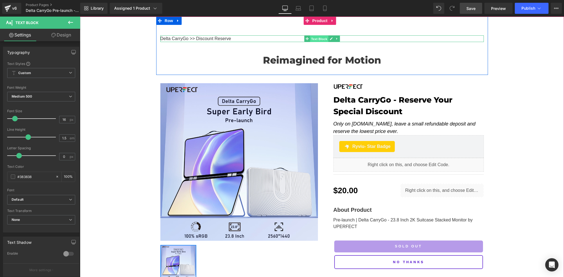
click at [319, 38] on span "Text Block" at bounding box center [319, 39] width 18 height 7
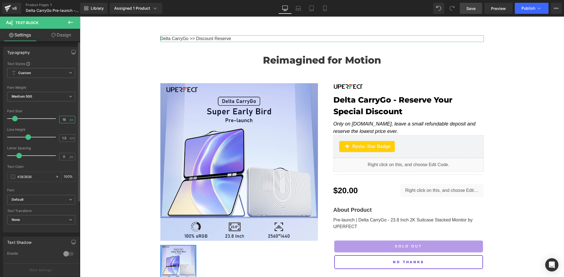
drag, startPoint x: 65, startPoint y: 118, endPoint x: 55, endPoint y: 118, distance: 9.7
click at [55, 118] on div "Font Size 16 px" at bounding box center [41, 118] width 68 height 19
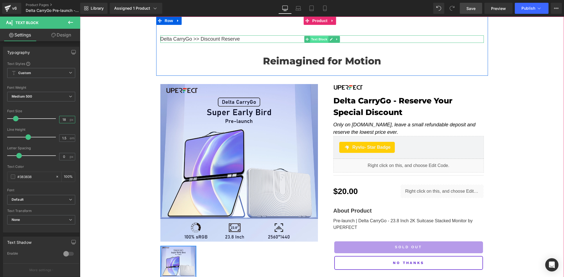
click at [319, 40] on span "Text Block" at bounding box center [319, 39] width 18 height 7
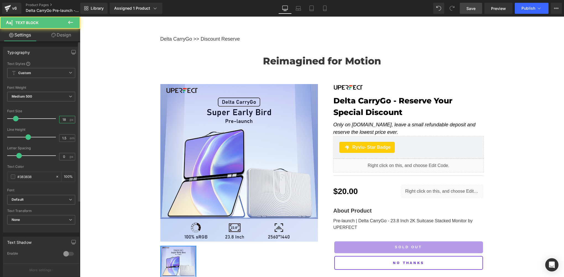
type input "18"
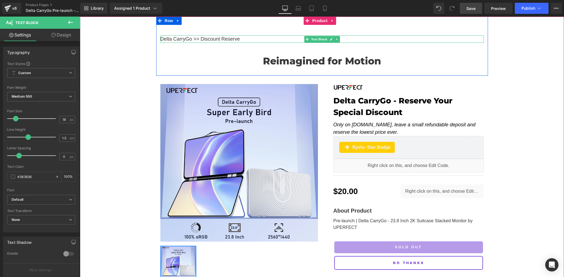
click at [194, 39] on p "Delta CarryGo >> Discount Reserve" at bounding box center [322, 38] width 324 height 7
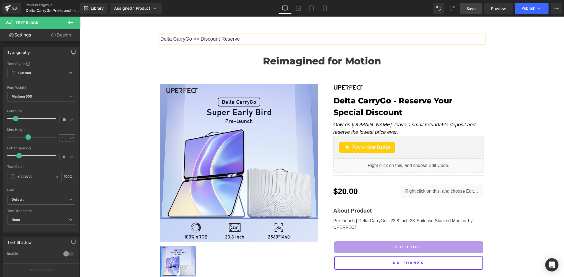
click at [141, 50] on div "Delta CarryGo >> Discount Reserve Text Block Reimagined for Motion Heading Row …" at bounding box center [322, 159] width 484 height 284
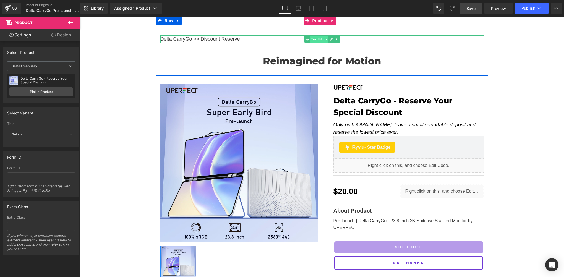
click at [317, 40] on span "Text Block" at bounding box center [319, 39] width 18 height 7
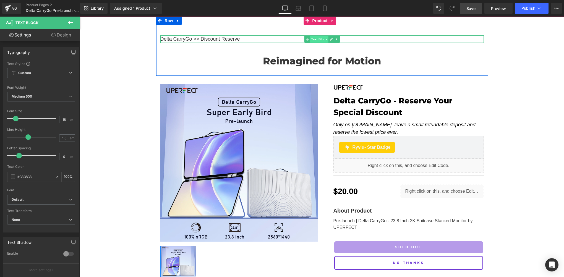
click at [322, 39] on span "Text Block" at bounding box center [319, 39] width 18 height 7
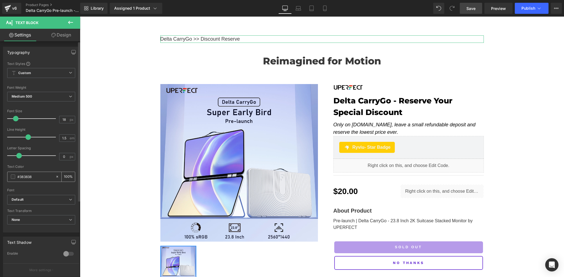
click at [37, 177] on input "#383838" at bounding box center [34, 177] width 35 height 6
type input "0"
type input "009"
type input "100"
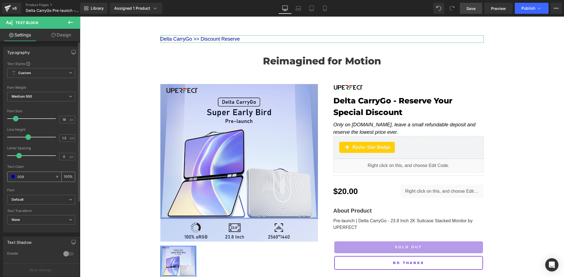
type input "009d"
type input "87"
type input "009df"
type input "0"
type input "009dff"
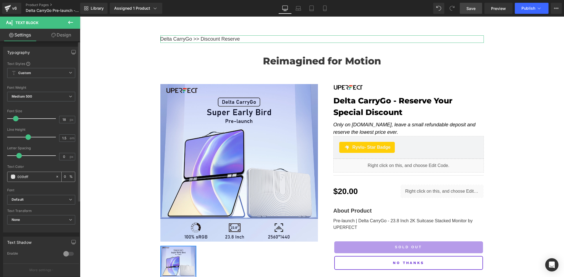
type input "100"
type input "#009dff"
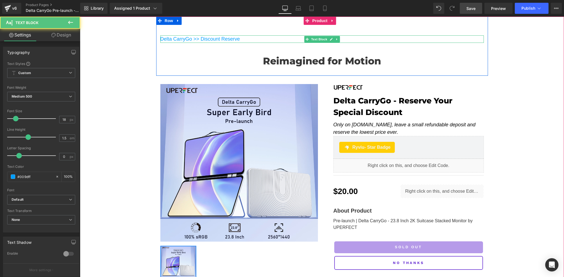
click at [189, 40] on p "Delta CarryGo >> Discount Reserve" at bounding box center [322, 38] width 324 height 7
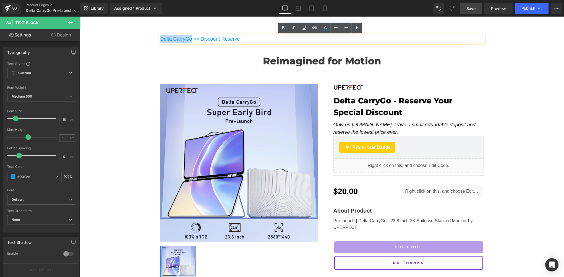
drag, startPoint x: 190, startPoint y: 40, endPoint x: 159, endPoint y: 38, distance: 31.0
click at [160, 38] on p "Delta CarryGo >> Discount Reserve" at bounding box center [322, 38] width 324 height 7
click at [314, 30] on icon at bounding box center [314, 27] width 7 height 7
click at [175, 47] on input "text" at bounding box center [198, 52] width 85 height 14
paste input "https://uperfect.com/products/portable-dual-screen-suitcase-monitor"
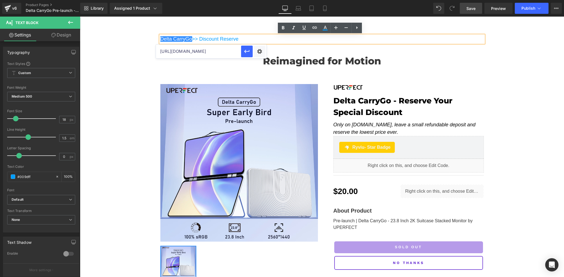
scroll to position [0, 66]
click at [249, 51] on icon "button" at bounding box center [246, 51] width 5 height 3
click at [242, 38] on p "Delta CarryGo >> Discount Reserve" at bounding box center [322, 38] width 324 height 7
drag, startPoint x: 250, startPoint y: 38, endPoint x: 200, endPoint y: 39, distance: 50.1
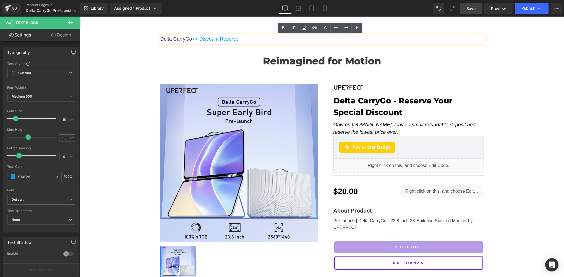
click at [200, 39] on p "Delta CarryGo >> Discount Reserve" at bounding box center [322, 38] width 324 height 7
click at [315, 29] on icon at bounding box center [314, 27] width 7 height 7
click at [208, 56] on input "text" at bounding box center [234, 52] width 85 height 14
copy p ">> Discount Res"
paste input "https://uperfect.com/products/delta-carrygo-reserve-your-special-discount"
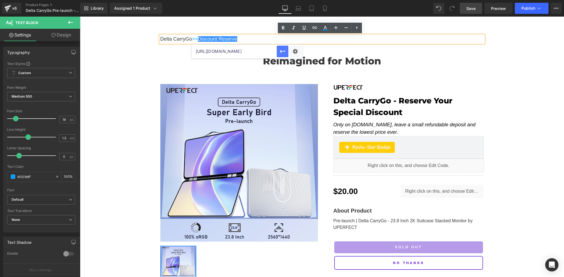
scroll to position [0, 79]
type input "https://uperfect.com/products/delta-carrygo-reserve-your-special-discount"
click at [282, 50] on icon "button" at bounding box center [282, 51] width 7 height 7
click at [99, 85] on div "Delta CarryGo >> Discount Reserve Text Block Reimagined for Motion Heading Row …" at bounding box center [322, 159] width 484 height 284
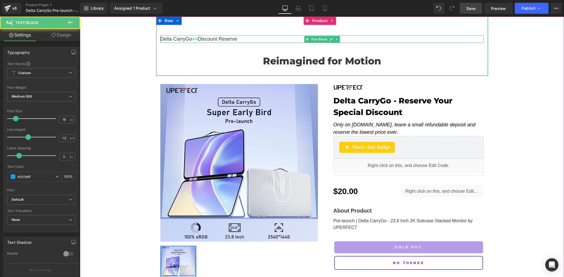
click at [249, 38] on p "Delta CarryGo >> Discount Reserve" at bounding box center [322, 38] width 324 height 7
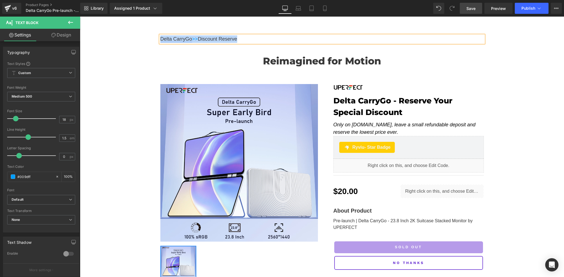
drag, startPoint x: 247, startPoint y: 38, endPoint x: 159, endPoint y: 40, distance: 88.5
click at [160, 40] on p "Delta CarryGo >> Discount Reserve" at bounding box center [322, 38] width 324 height 7
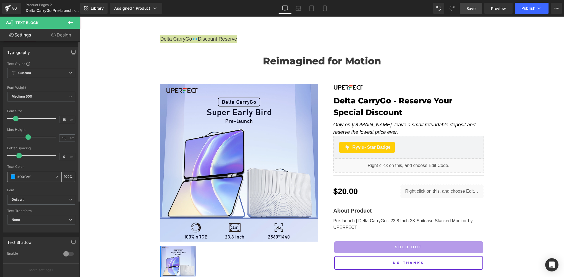
click at [32, 175] on input "#009dff" at bounding box center [34, 177] width 35 height 6
type input "0"
type input "009"
type input "100"
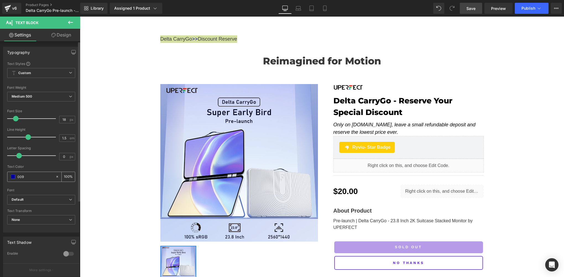
type input "009d"
type input "87"
type input "009df"
type input "0"
type input "009dfff"
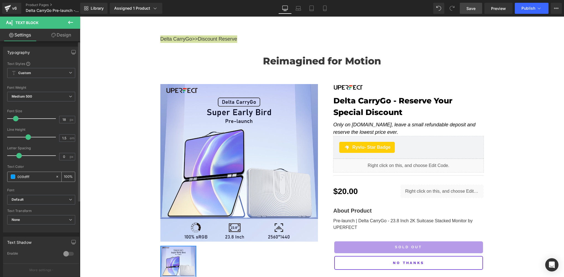
type input "0"
type input "009dfff"
click at [37, 167] on div "Text Color" at bounding box center [41, 167] width 68 height 4
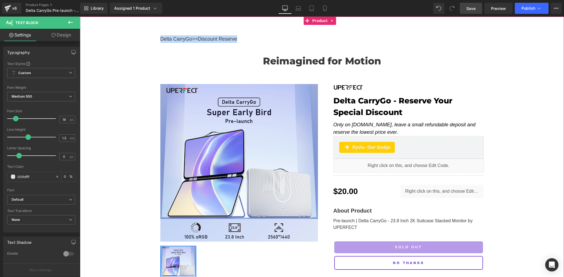
click at [109, 125] on div "Delta CarryGo >> Discount Reserve Text Block Reimagined for Motion Heading Row …" at bounding box center [322, 159] width 484 height 284
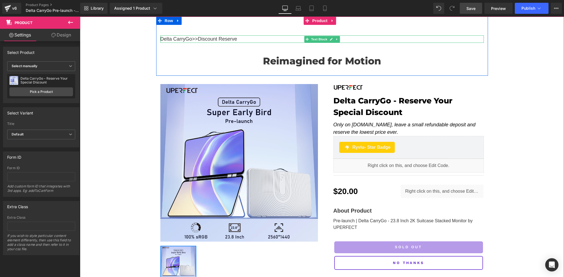
click at [244, 37] on p "Delta CarryGo >> Discount Reserve" at bounding box center [322, 38] width 324 height 7
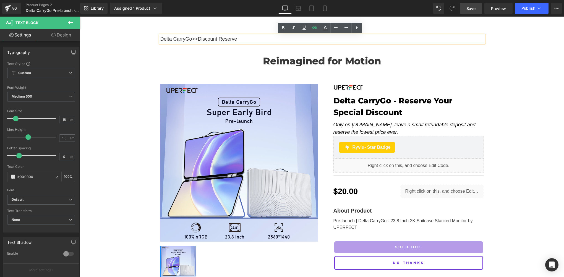
click at [107, 65] on div "Delta CarryGo >> Discount Reserve Text Block Reimagined for Motion Heading Row …" at bounding box center [322, 159] width 484 height 284
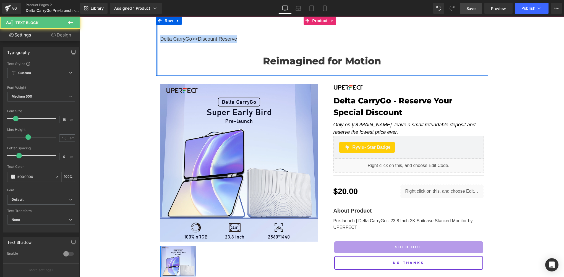
drag, startPoint x: 240, startPoint y: 39, endPoint x: 155, endPoint y: 42, distance: 85.5
click at [156, 42] on div "Delta CarryGo >> Discount Reserve Text Block Reimagined for Motion Heading Row …" at bounding box center [322, 46] width 332 height 59
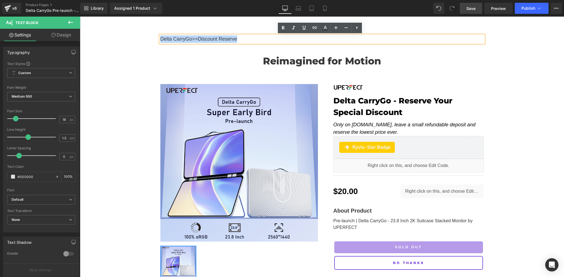
click at [97, 68] on div "Delta CarryGo >> Discount Reserve Text Block Reimagined for Motion Heading Row …" at bounding box center [322, 159] width 484 height 284
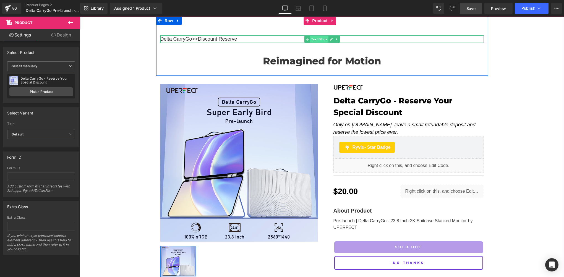
click at [310, 39] on span "Text Block" at bounding box center [319, 39] width 18 height 7
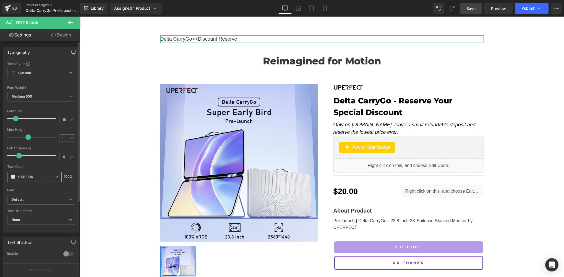
click at [39, 177] on input "#000000" at bounding box center [34, 177] width 35 height 6
type input "0"
type input "009"
type input "100"
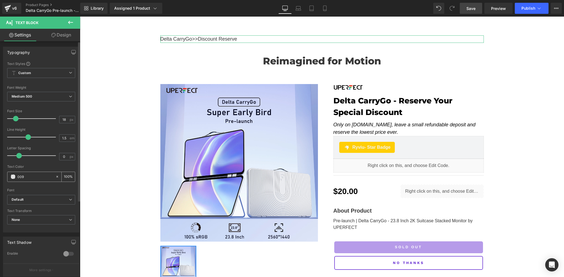
type input "009d"
type input "87"
type input "009df"
type input "0"
type input "009dff"
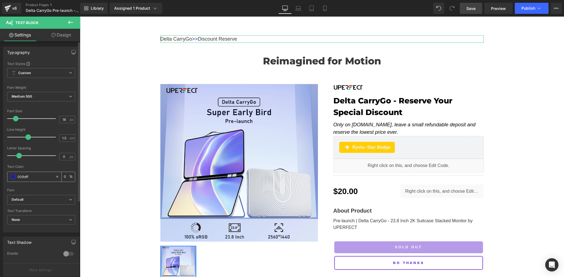
type input "100"
click at [45, 163] on div at bounding box center [41, 163] width 68 height 4
type input "#009dff"
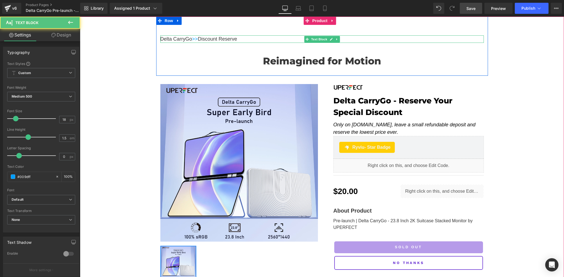
click at [247, 40] on p "Delta CarryGo >> Discount Reserve" at bounding box center [322, 38] width 324 height 7
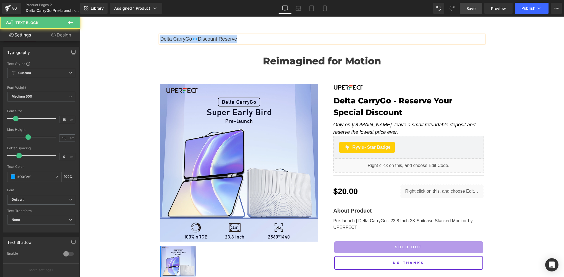
drag, startPoint x: 254, startPoint y: 40, endPoint x: 159, endPoint y: 41, distance: 94.6
click at [160, 41] on p "Delta CarryGo >> Discount Reserve" at bounding box center [322, 38] width 324 height 7
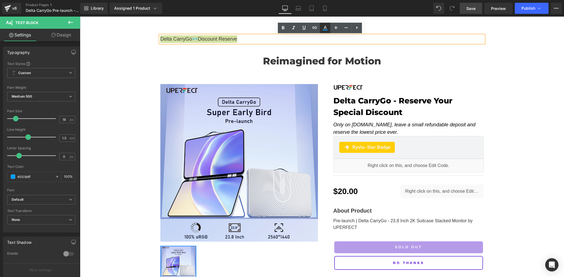
click at [321, 28] on link at bounding box center [325, 28] width 11 height 11
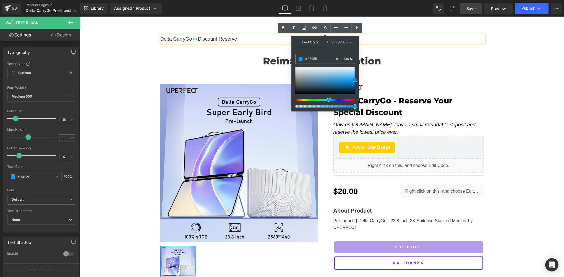
click at [355, 80] on span at bounding box center [355, 80] width 4 height 4
drag, startPoint x: 355, startPoint y: 80, endPoint x: 207, endPoint y: 45, distance: 152.5
click at [355, 80] on span at bounding box center [355, 80] width 4 height 4
click at [148, 51] on div "Delta CarryGo >> Discount Reserve Text Block Reimagined for Motion Heading Row …" at bounding box center [322, 159] width 484 height 284
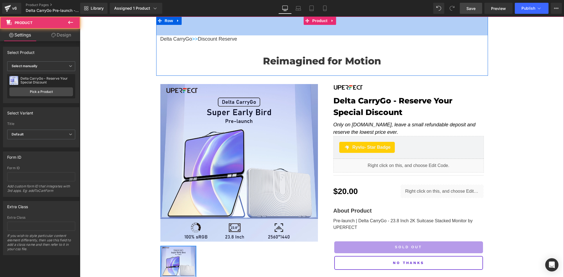
click at [248, 37] on p "Delta CarryGo >> Discount Reserve" at bounding box center [322, 38] width 324 height 7
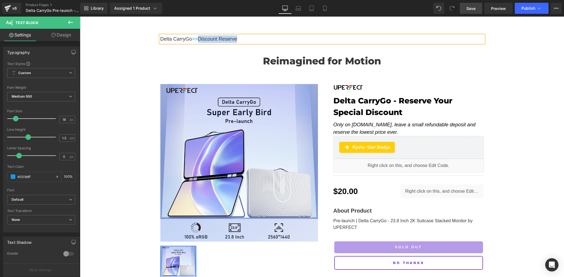
drag, startPoint x: 247, startPoint y: 41, endPoint x: 201, endPoint y: 43, distance: 45.9
click at [201, 43] on p "Delta CarryGo >> Discount Reserve" at bounding box center [322, 38] width 324 height 7
click at [325, 29] on icon at bounding box center [325, 28] width 7 height 7
type input "#383838"
type input "100"
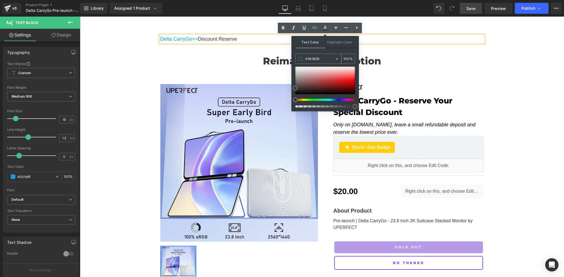
click at [323, 58] on input "#383838" at bounding box center [320, 59] width 30 height 6
type input "0"
type input "009"
type input "100"
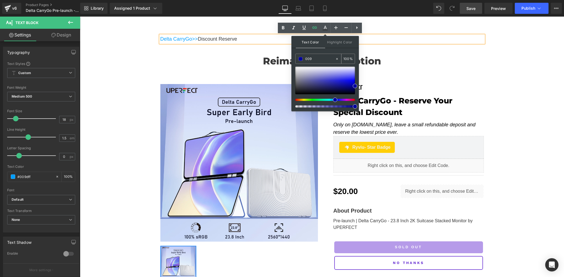
type input "009d"
type input "87"
type input "009df"
type input "0"
type input "009dff"
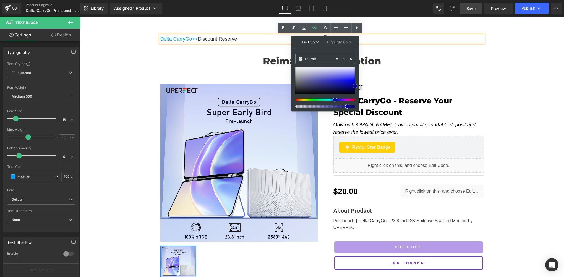
type input "100"
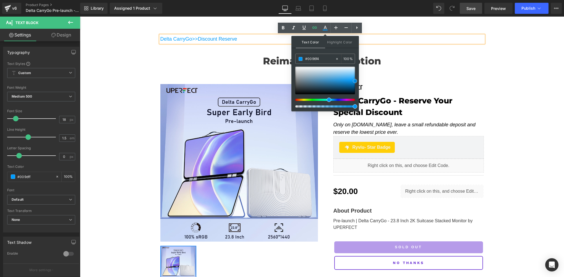
click at [356, 80] on span at bounding box center [355, 81] width 4 height 4
type input "#758ea3"
drag, startPoint x: 356, startPoint y: 80, endPoint x: 309, endPoint y: 78, distance: 47.6
click at [309, 78] on span at bounding box center [307, 79] width 4 height 4
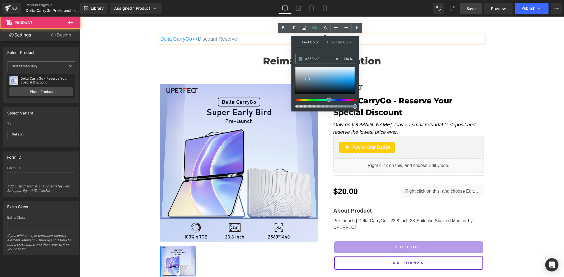
click at [139, 75] on div "Delta CarryGo >> Discount Reserve Text Block Reimagined for Motion Heading Row …" at bounding box center [322, 159] width 484 height 284
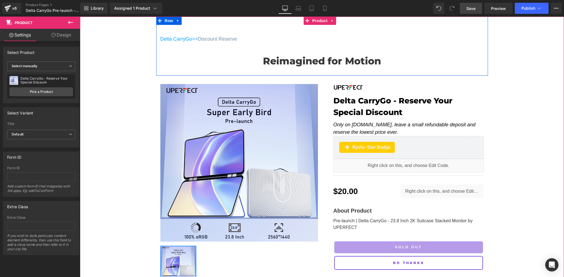
click at [243, 38] on p "Delta CarryGo >> Discount Reserve" at bounding box center [322, 38] width 324 height 7
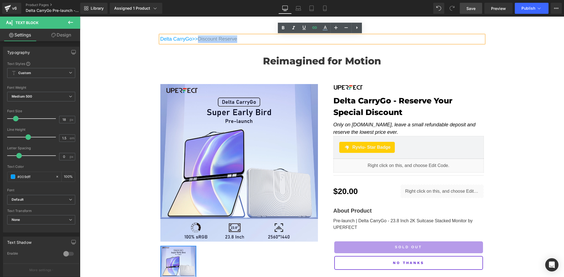
drag, startPoint x: 248, startPoint y: 38, endPoint x: 200, endPoint y: 39, distance: 47.8
click at [200, 39] on p "Delta CarryGo >> Discount Reserve" at bounding box center [322, 38] width 324 height 7
click at [327, 28] on icon at bounding box center [325, 28] width 7 height 7
type input "100"
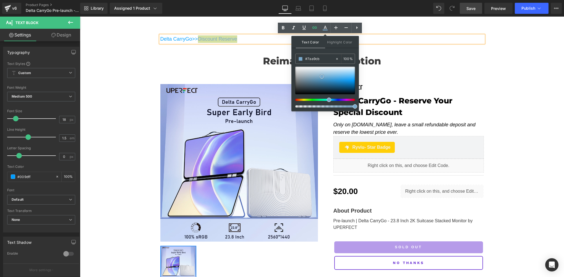
type input "#7eaccd"
drag, startPoint x: 307, startPoint y: 79, endPoint x: 200, endPoint y: 51, distance: 110.7
click at [322, 76] on span at bounding box center [322, 76] width 4 height 4
click at [126, 77] on div "Delta CarryGo >> Discount Reserve Text Block Reimagined for Motion Heading Row …" at bounding box center [322, 159] width 484 height 284
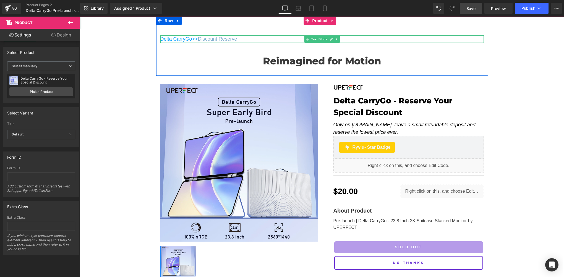
click at [247, 40] on p "Delta CarryGo >> Discount Reserve" at bounding box center [322, 38] width 324 height 7
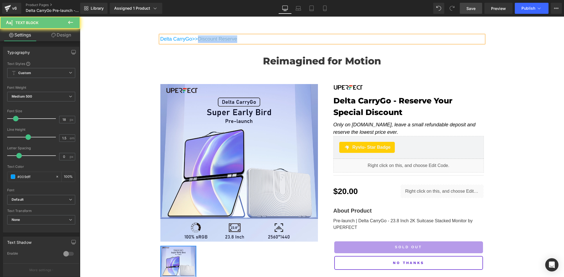
drag, startPoint x: 252, startPoint y: 40, endPoint x: 200, endPoint y: 39, distance: 52.3
click at [200, 39] on p "Delta CarryGo >> Discount Reserve" at bounding box center [322, 38] width 324 height 7
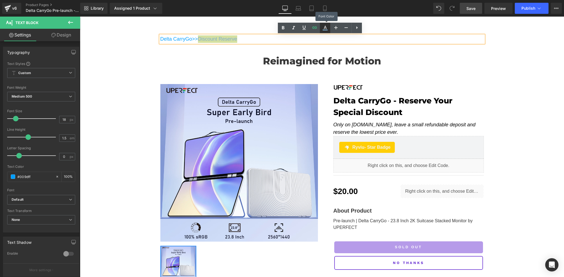
click at [327, 26] on icon at bounding box center [325, 28] width 7 height 7
type input "100"
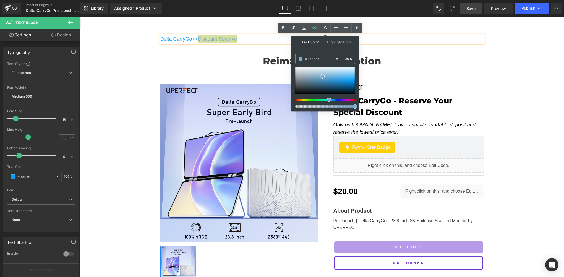
click at [330, 97] on div at bounding box center [325, 87] width 60 height 41
drag, startPoint x: 329, startPoint y: 101, endPoint x: 331, endPoint y: 98, distance: 3.6
click at [331, 98] on span at bounding box center [333, 100] width 4 height 4
type input "#7c8fd4"
drag, startPoint x: 324, startPoint y: 75, endPoint x: 327, endPoint y: 74, distance: 3.6
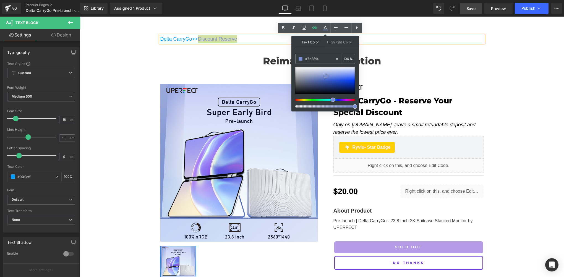
click at [327, 74] on span at bounding box center [326, 76] width 4 height 4
click at [128, 63] on div "Delta CarryGo >> Discount Reserve Text Block Reimagined for Motion Heading Row …" at bounding box center [322, 159] width 484 height 284
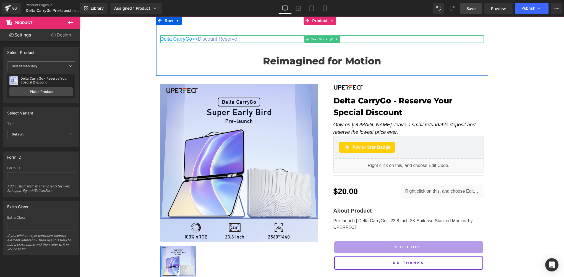
click at [240, 41] on p "Delta CarryGo >> Discount Reserve" at bounding box center [322, 38] width 324 height 7
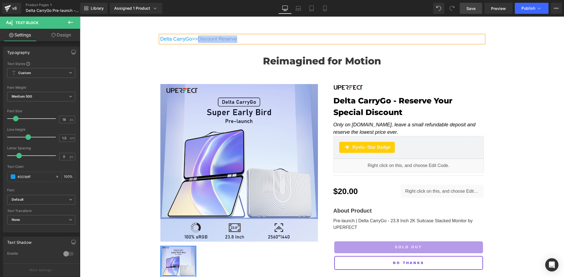
drag, startPoint x: 244, startPoint y: 40, endPoint x: 200, endPoint y: 38, distance: 43.7
click at [200, 38] on p "Delta CarryGo >> Discount Reserve" at bounding box center [322, 38] width 324 height 7
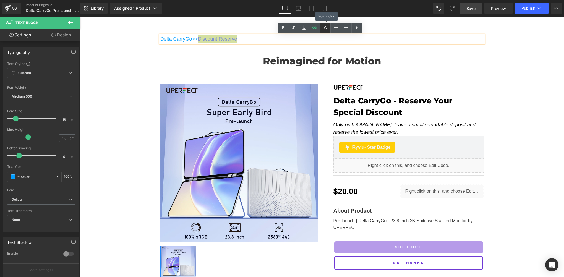
click at [322, 27] on icon at bounding box center [325, 28] width 7 height 7
type input "100"
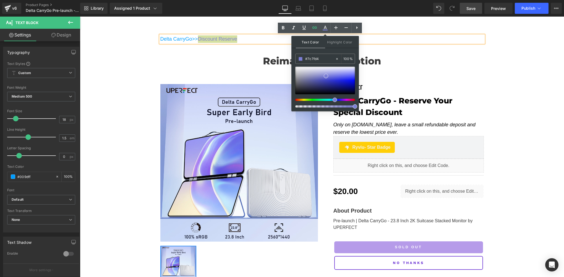
click at [334, 99] on span at bounding box center [335, 100] width 4 height 4
type input "#7b7edf"
drag, startPoint x: 326, startPoint y: 77, endPoint x: 332, endPoint y: 77, distance: 5.6
click at [332, 77] on span at bounding box center [331, 75] width 4 height 4
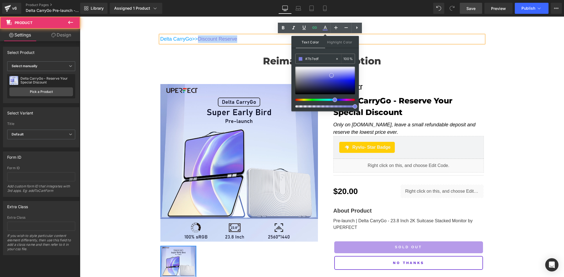
click at [137, 91] on div "Delta CarryGo >> Discount Reserve Text Block Reimagined for Motion Heading Row …" at bounding box center [322, 159] width 484 height 284
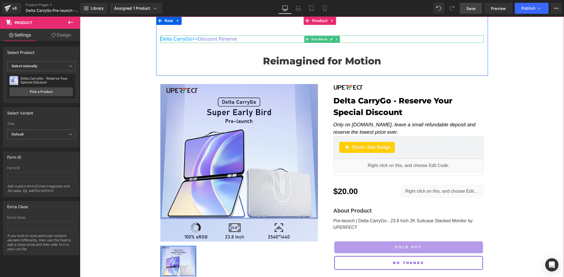
click at [247, 39] on p "Delta CarryGo >> Discount Reserve" at bounding box center [322, 38] width 324 height 7
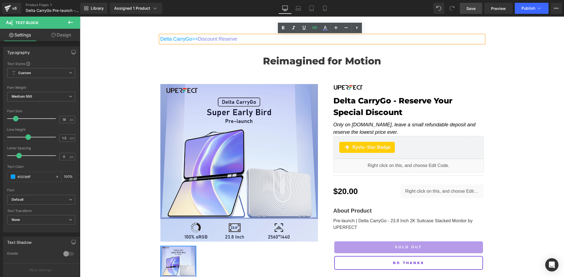
drag, startPoint x: 242, startPoint y: 39, endPoint x: 199, endPoint y: 38, distance: 43.4
click at [199, 38] on p "Delta CarryGo >> Discount Reserve" at bounding box center [322, 38] width 324 height 7
click at [242, 37] on p "Delta CarryGo >> Discount Reserve" at bounding box center [322, 38] width 324 height 7
copy p "Discount Reserve"
drag, startPoint x: 241, startPoint y: 39, endPoint x: 200, endPoint y: 37, distance: 40.1
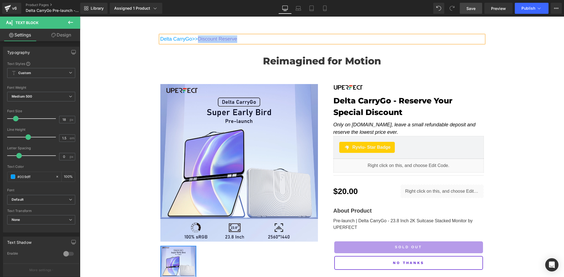
click at [200, 37] on p "Delta CarryGo >> Discount Reserve" at bounding box center [322, 38] width 324 height 7
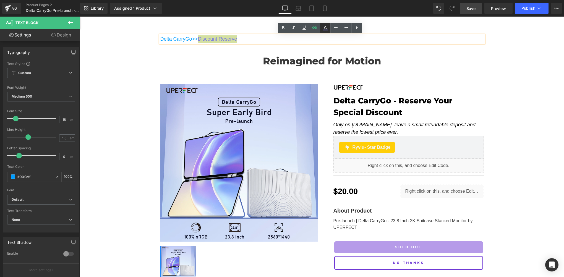
click at [325, 27] on icon at bounding box center [325, 27] width 3 height 3
type input "100"
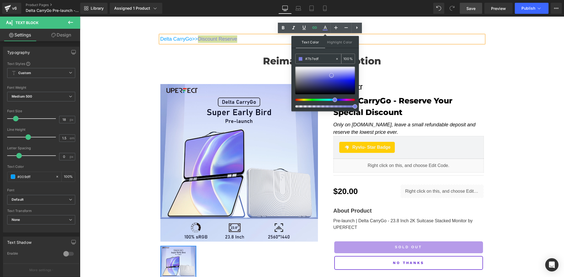
click at [320, 56] on input "#7b7edf" at bounding box center [320, 59] width 30 height 6
click at [119, 62] on div "Delta CarryGo >> Discount Reserve Text Block Reimagined for Motion Heading Row …" at bounding box center [322, 159] width 484 height 284
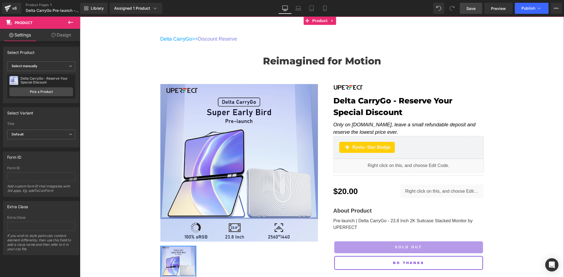
click at [117, 48] on div "Delta CarryGo >> Discount Reserve Text Block Reimagined for Motion Heading Row …" at bounding box center [322, 159] width 484 height 284
click at [317, 40] on span "Text Block" at bounding box center [319, 39] width 18 height 7
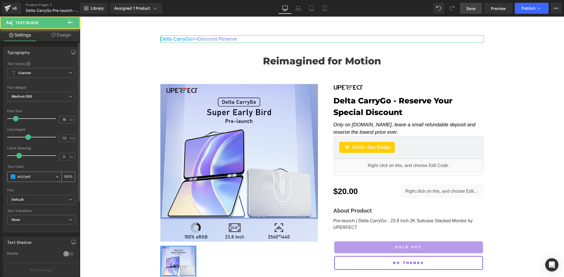
click at [34, 173] on div "#009dff" at bounding box center [31, 177] width 48 height 10
paste input "7b7ed"
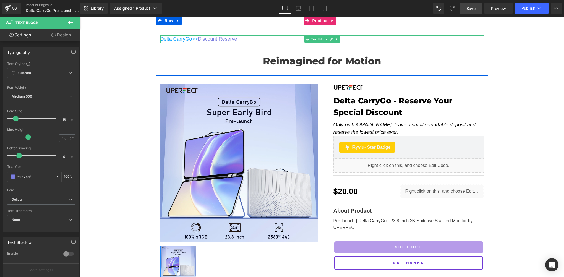
type input "#7b7edf"
click at [188, 40] on link "Delta CarryGo" at bounding box center [176, 39] width 32 height 6
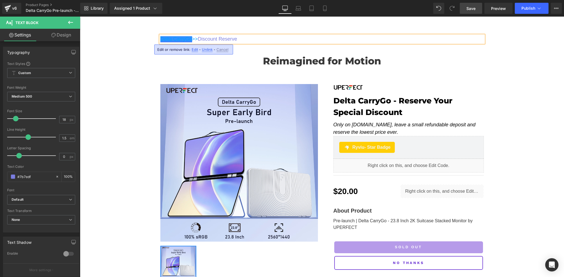
click at [176, 38] on link "Delta CarryGo" at bounding box center [176, 39] width 32 height 6
click at [326, 27] on icon at bounding box center [325, 27] width 3 height 3
type input "#059fff"
type input "100"
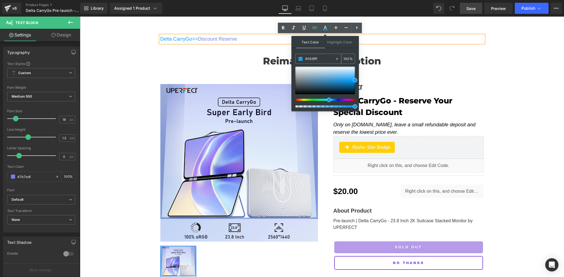
click at [319, 58] on input "#059fff" at bounding box center [320, 59] width 30 height 6
paste input "7b7ed"
click at [332, 75] on span at bounding box center [332, 75] width 4 height 4
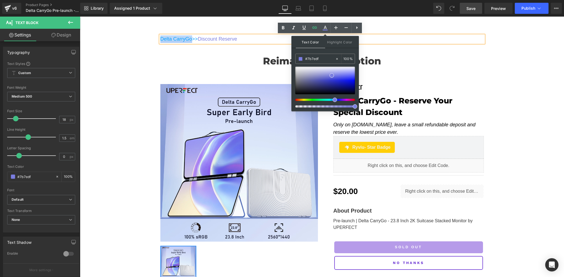
drag, startPoint x: 189, startPoint y: 39, endPoint x: 159, endPoint y: 39, distance: 29.9
click at [160, 39] on link "Delta CarryGo" at bounding box center [176, 39] width 32 height 6
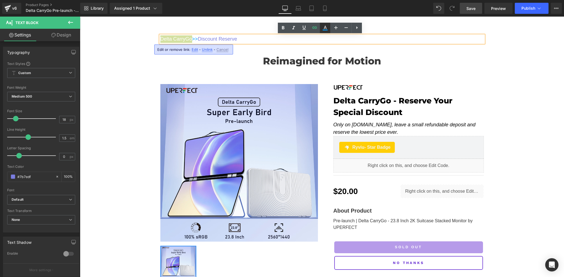
click at [324, 29] on icon at bounding box center [325, 27] width 3 height 3
type input "#059fff"
type input "100"
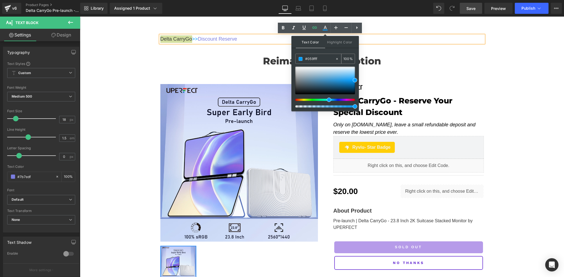
click at [323, 60] on input "#059fff" at bounding box center [320, 59] width 30 height 6
paste input "7b7ed"
click at [332, 74] on span at bounding box center [332, 75] width 4 height 4
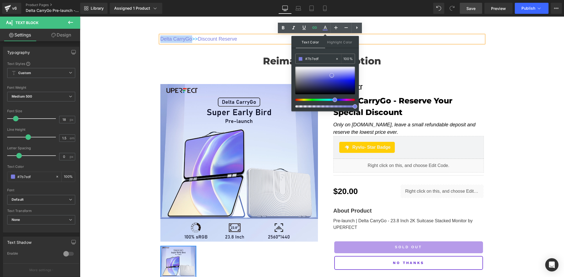
click at [142, 77] on div "Delta CarryGo >> Discount Reserve Text Block Reimagined for Motion Heading Row …" at bounding box center [322, 159] width 484 height 284
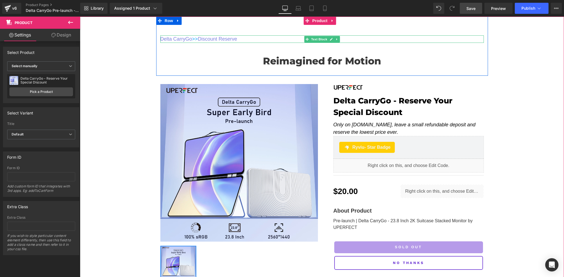
click at [197, 38] on span ">>" at bounding box center [195, 39] width 6 height 6
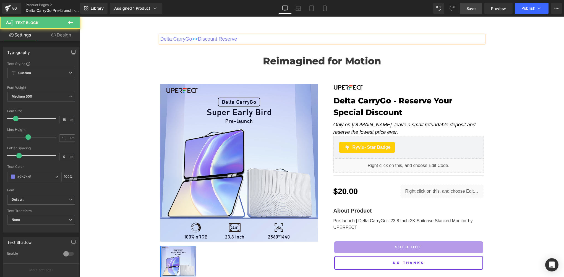
drag, startPoint x: 199, startPoint y: 40, endPoint x: 192, endPoint y: 39, distance: 6.1
click at [192, 39] on span ">>" at bounding box center [195, 39] width 6 height 6
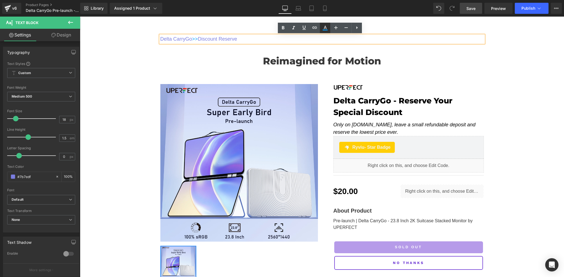
click at [324, 30] on icon at bounding box center [325, 28] width 7 height 7
type input "#059fff"
type input "100"
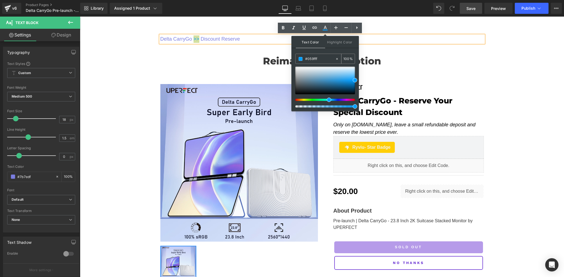
click at [315, 59] on input "#059fff" at bounding box center [320, 59] width 30 height 6
paste input "7b7ed"
type input "#7b7edf"
click at [331, 75] on span at bounding box center [332, 75] width 4 height 4
click at [134, 85] on div "Delta CarryGo >> Discount Reserve Text Block Reimagined for Motion Heading Row …" at bounding box center [322, 159] width 484 height 284
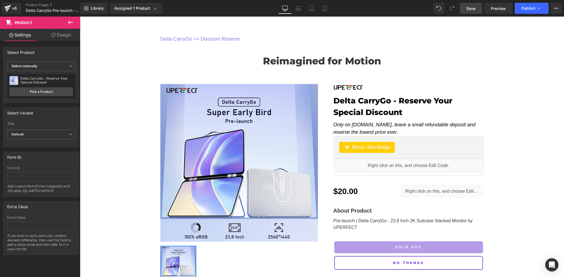
click at [482, 6] on link "Save" at bounding box center [471, 8] width 22 height 11
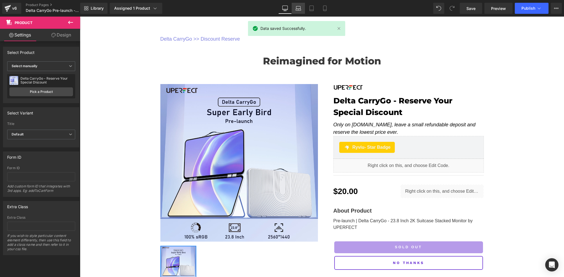
click at [300, 8] on icon at bounding box center [299, 9] width 6 height 6
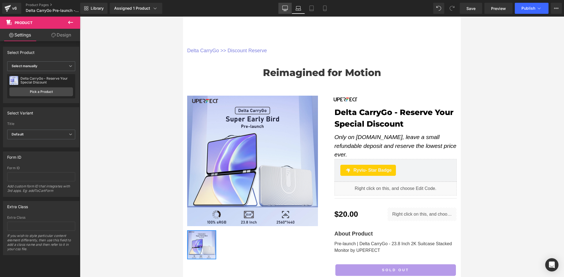
click at [286, 7] on icon at bounding box center [285, 9] width 6 height 6
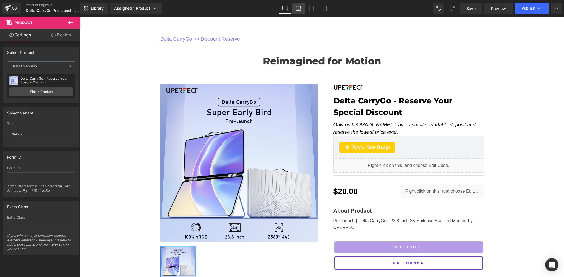
drag, startPoint x: 300, startPoint y: 11, endPoint x: 123, endPoint y: 4, distance: 176.8
click at [300, 11] on icon at bounding box center [298, 10] width 5 height 2
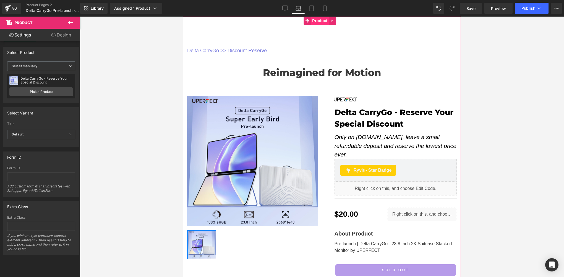
click at [316, 20] on span "Product" at bounding box center [320, 21] width 18 height 8
click at [319, 22] on span "Product" at bounding box center [320, 21] width 18 height 8
click at [62, 34] on link "Design" at bounding box center [61, 35] width 40 height 12
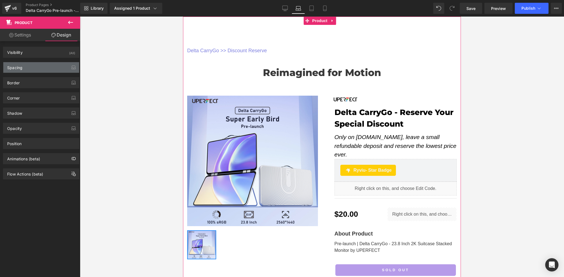
click at [22, 66] on div "Spacing" at bounding box center [14, 66] width 15 height 8
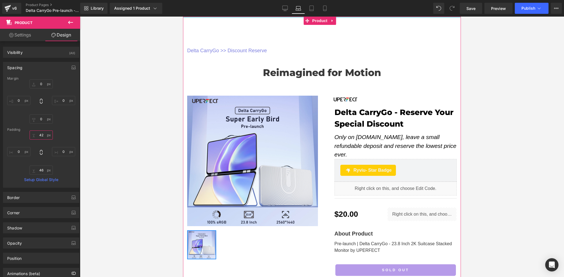
click at [42, 135] on input "42" at bounding box center [41, 135] width 23 height 9
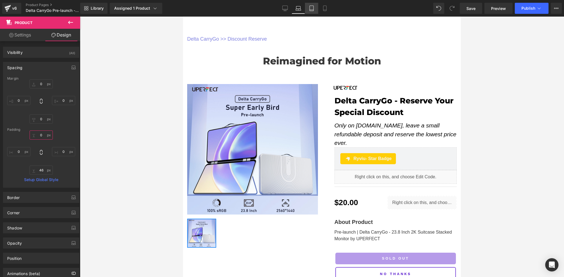
type input "0"
click at [311, 6] on icon at bounding box center [312, 9] width 6 height 6
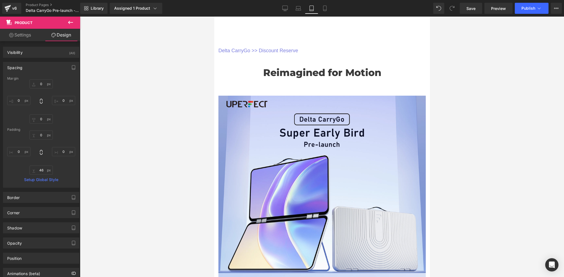
type input "0"
type input "42"
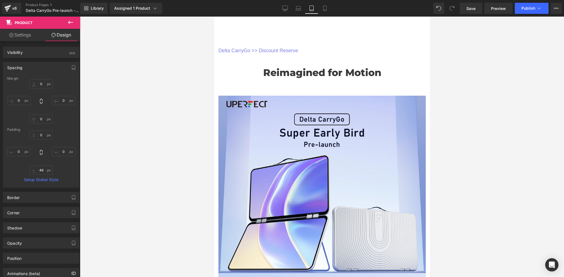
type input "0"
type input "37"
type input "0"
click at [318, 24] on span "Product" at bounding box center [320, 21] width 18 height 8
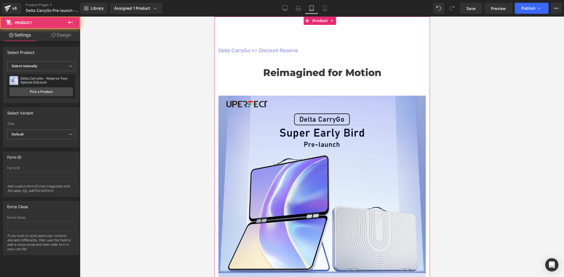
click at [56, 35] on link "Design" at bounding box center [61, 35] width 40 height 12
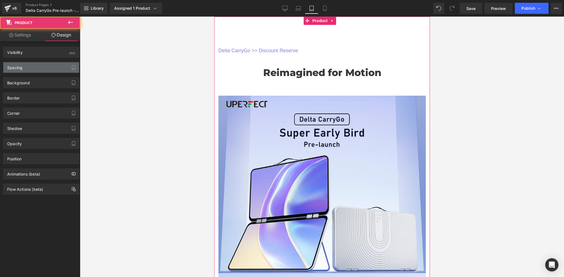
click at [34, 66] on div "Spacing" at bounding box center [41, 67] width 76 height 11
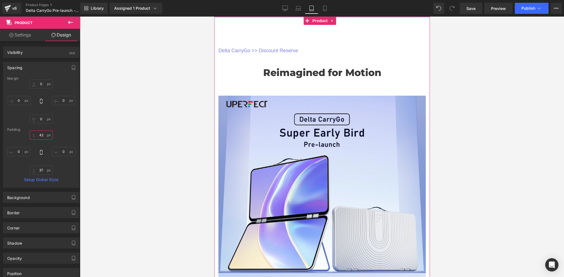
click at [45, 135] on input "42" at bounding box center [41, 135] width 23 height 9
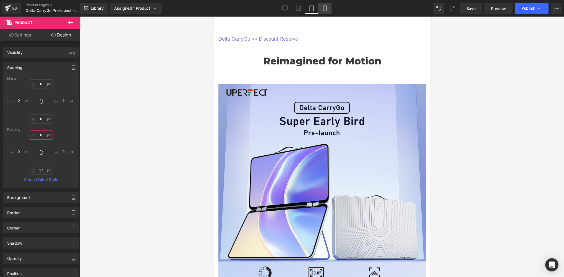
type input "0"
click at [330, 6] on link "Mobile" at bounding box center [324, 8] width 13 height 11
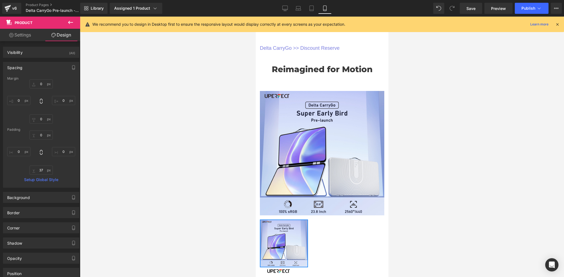
type input "0"
type input "33"
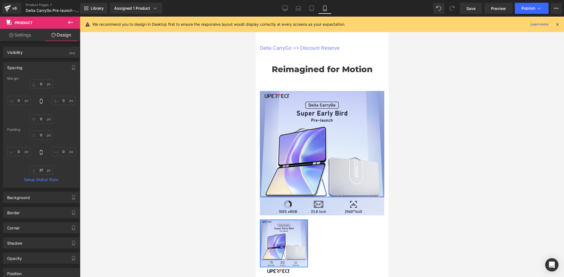
type input "0"
type input "37"
type input "0"
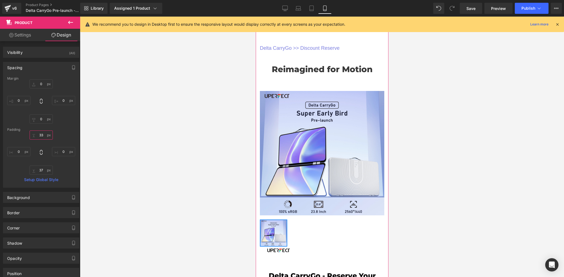
click at [44, 137] on input "33" at bounding box center [41, 135] width 23 height 9
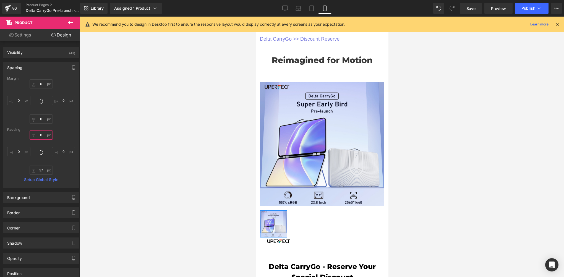
type input "0"
drag, startPoint x: 557, startPoint y: 25, endPoint x: 553, endPoint y: 25, distance: 3.4
click at [557, 25] on icon at bounding box center [557, 24] width 5 height 5
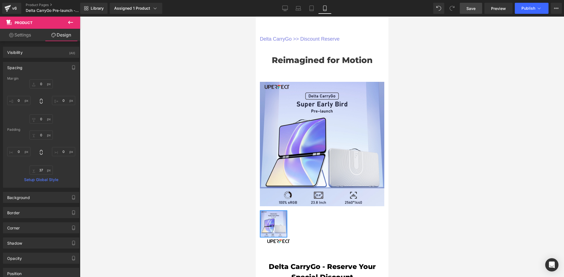
click at [474, 11] on span "Save" at bounding box center [470, 9] width 9 height 6
drag, startPoint x: 340, startPoint y: 29, endPoint x: 43, endPoint y: 11, distance: 296.7
click at [340, 29] on link at bounding box center [339, 28] width 6 height 6
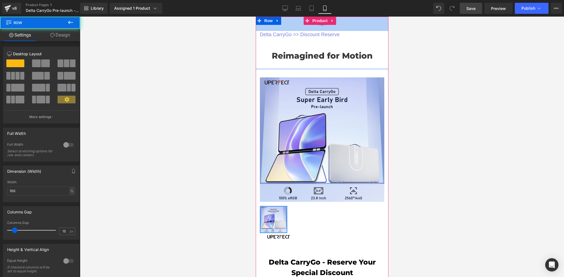
drag, startPoint x: 294, startPoint y: 29, endPoint x: 294, endPoint y: 25, distance: 4.4
click at [294, 25] on div "52px" at bounding box center [321, 24] width 133 height 14
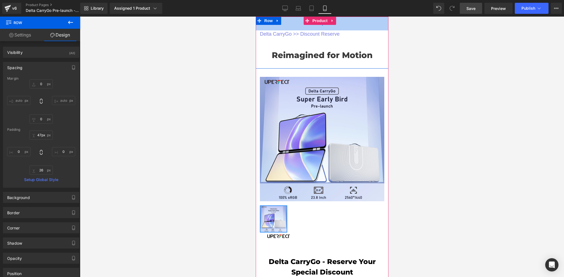
type input "46px"
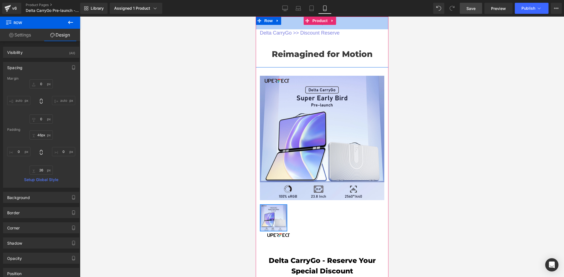
click at [295, 23] on div "46px" at bounding box center [321, 23] width 133 height 13
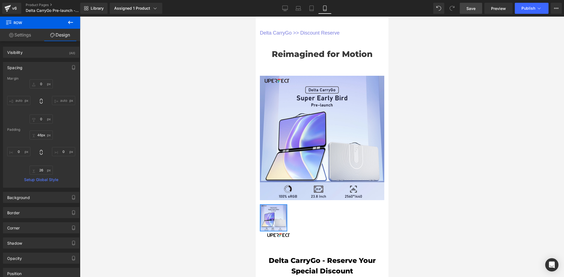
click at [216, 67] on div at bounding box center [322, 147] width 484 height 260
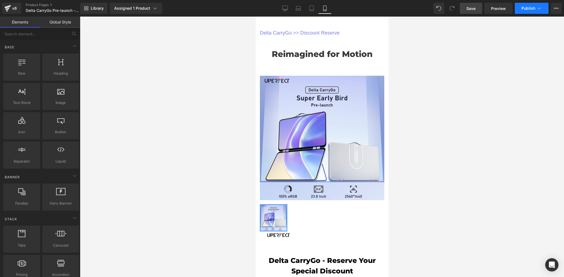
click at [530, 7] on span "Publish" at bounding box center [528, 8] width 14 height 4
click at [285, 6] on icon at bounding box center [285, 9] width 6 height 6
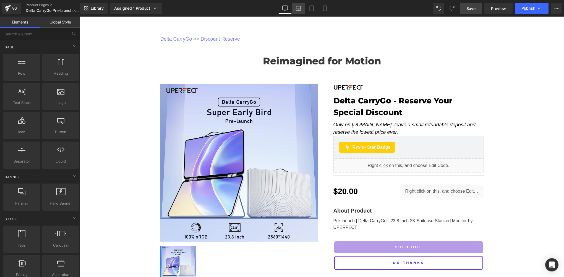
click at [296, 9] on icon at bounding box center [298, 10] width 5 height 2
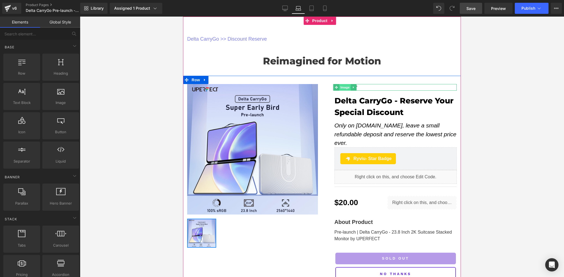
click at [345, 87] on span "Image" at bounding box center [346, 87] width 12 height 7
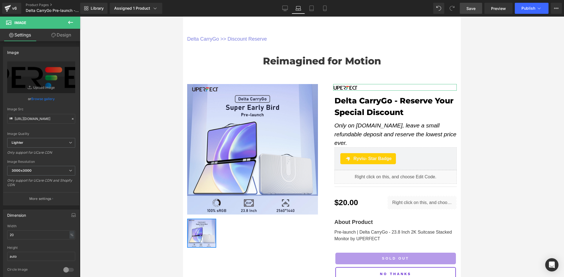
click at [65, 35] on link "Design" at bounding box center [61, 35] width 40 height 12
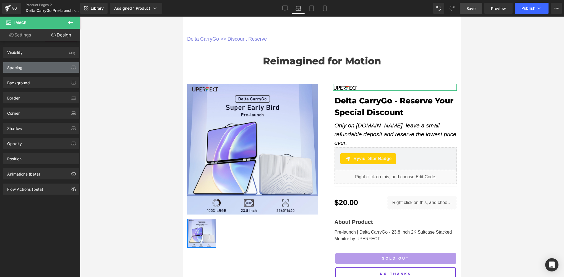
click at [9, 68] on div "Spacing" at bounding box center [14, 66] width 15 height 8
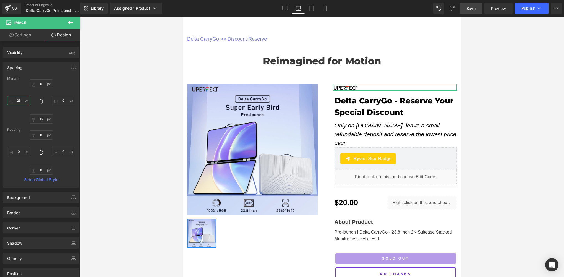
click at [22, 101] on input "25" at bounding box center [18, 100] width 23 height 9
type input "2"
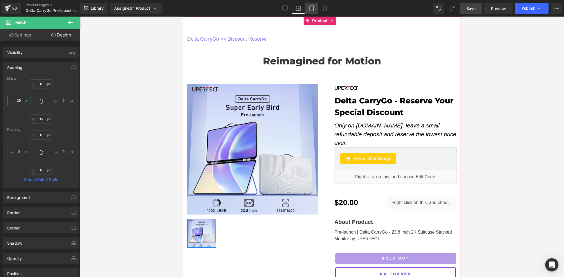
type input "29"
click at [312, 9] on icon at bounding box center [312, 9] width 6 height 6
type input "0"
type input "15"
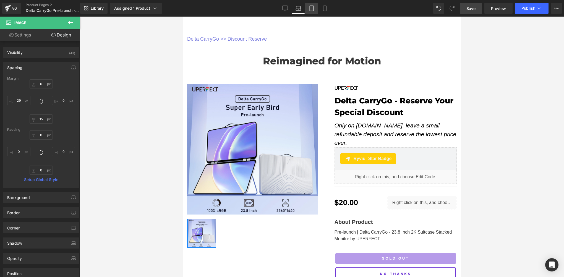
type input "25"
type input "0"
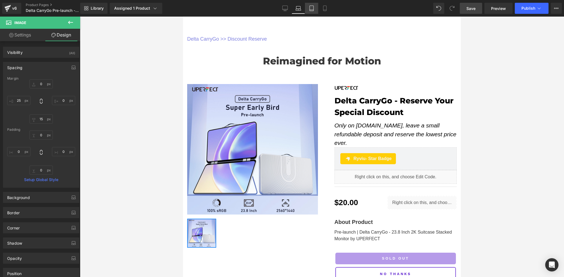
scroll to position [236, 0]
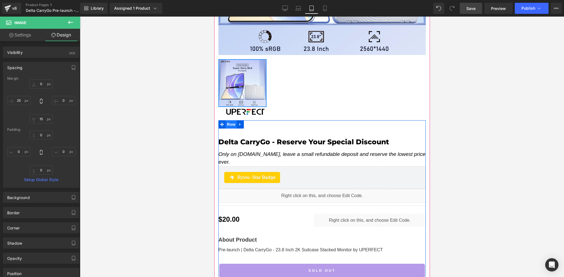
click at [226, 121] on span "Row" at bounding box center [230, 124] width 11 height 8
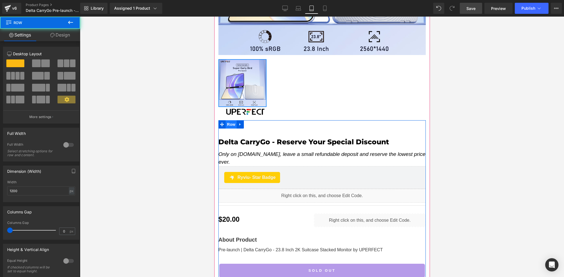
click at [226, 121] on span "Row" at bounding box center [230, 124] width 11 height 8
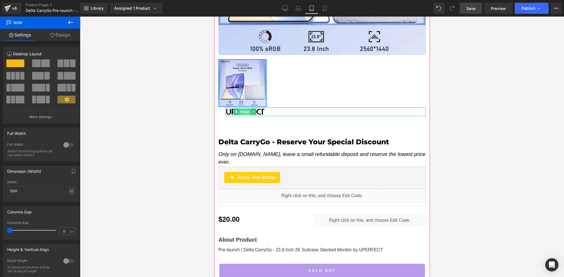
click at [240, 108] on span "Image" at bounding box center [245, 111] width 12 height 7
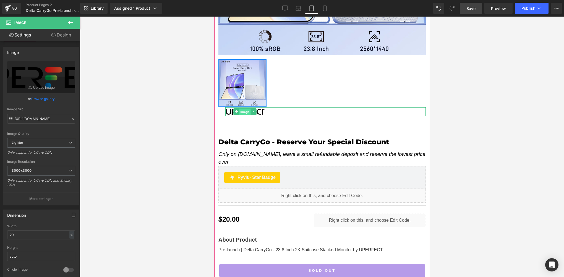
click at [244, 109] on span "Image" at bounding box center [245, 112] width 12 height 7
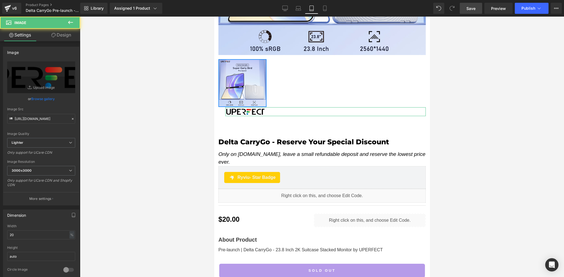
click at [61, 33] on link "Design" at bounding box center [61, 35] width 40 height 12
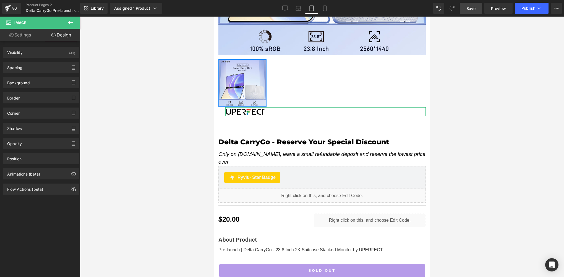
click at [24, 74] on div "Background Color & Image color transparent Color transparent 0 % Image Replace …" at bounding box center [41, 80] width 83 height 15
click at [27, 71] on div "Spacing" at bounding box center [41, 67] width 76 height 11
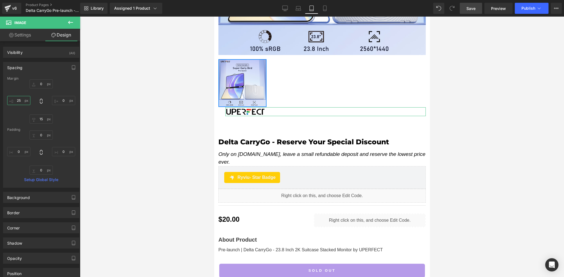
click at [22, 102] on input "25" at bounding box center [18, 100] width 23 height 9
type input "0"
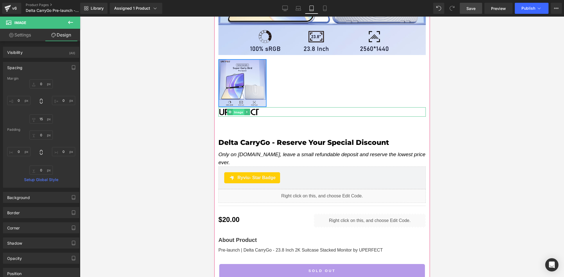
click at [237, 109] on span "Image" at bounding box center [239, 112] width 12 height 7
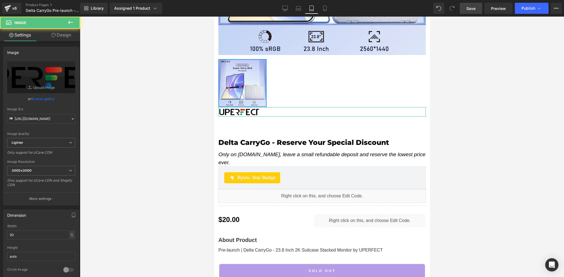
click at [52, 33] on icon at bounding box center [53, 35] width 4 height 4
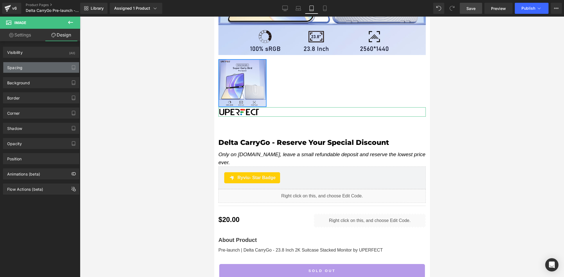
click at [31, 71] on div "Spacing" at bounding box center [41, 67] width 76 height 11
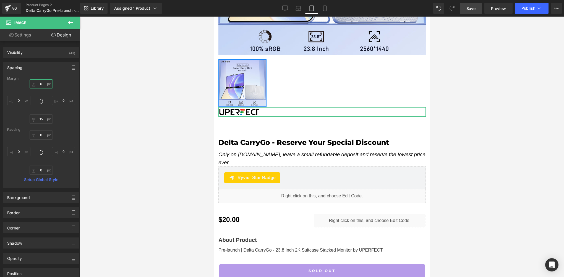
click at [41, 84] on input "0" at bounding box center [41, 83] width 23 height 9
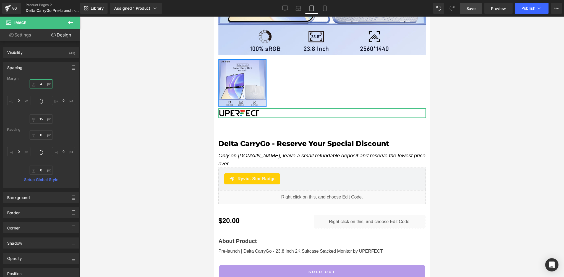
type input "40"
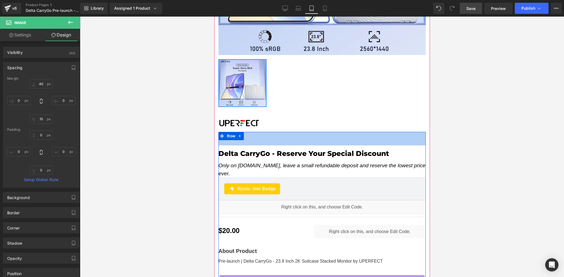
click at [246, 135] on div "49px" at bounding box center [321, 139] width 207 height 14
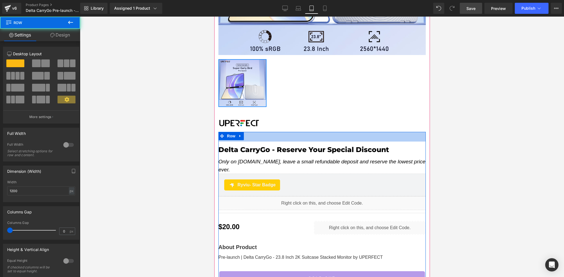
drag, startPoint x: 259, startPoint y: 134, endPoint x: 259, endPoint y: 123, distance: 11.4
click at [259, 126] on div "Image Delta CarryGo - Reserve Your Special Discount (P) Title Only on uperfect.…" at bounding box center [322, 218] width 216 height 222
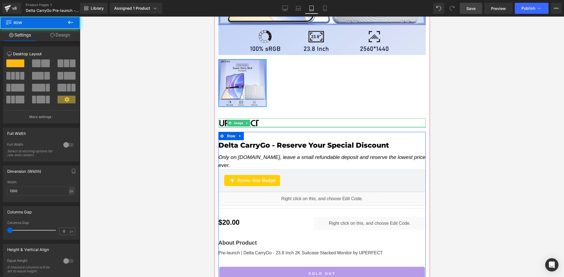
click at [259, 121] on div at bounding box center [321, 122] width 207 height 9
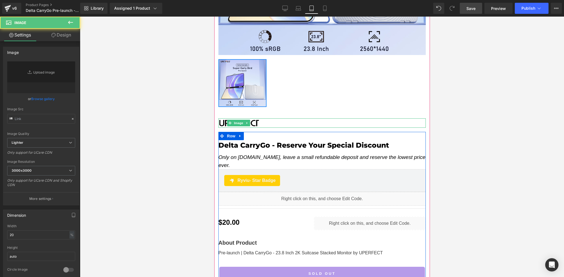
type input "https://ucarecdn.com/45d85f8a-136b-4cc6-bfd5-771158dc76fa/-/format/auto/-/previ…"
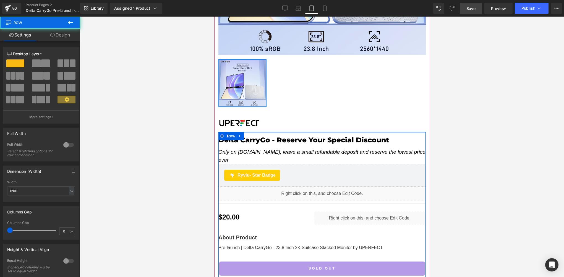
drag, startPoint x: 247, startPoint y: 131, endPoint x: 248, endPoint y: 124, distance: 6.4
click at [248, 124] on div "Image Delta CarryGo - Reserve Your Special Discount (P) Title Only on uperfect.…" at bounding box center [322, 213] width 216 height 212
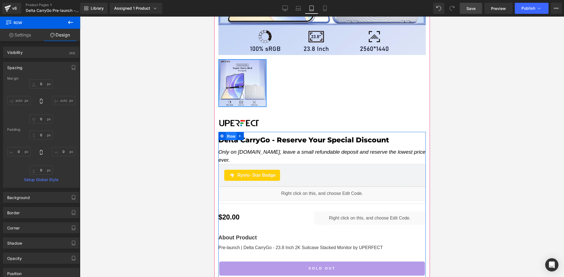
click at [226, 132] on span "Row" at bounding box center [230, 136] width 11 height 8
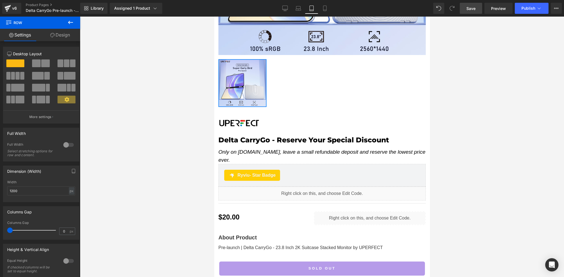
click at [157, 152] on div at bounding box center [322, 147] width 484 height 260
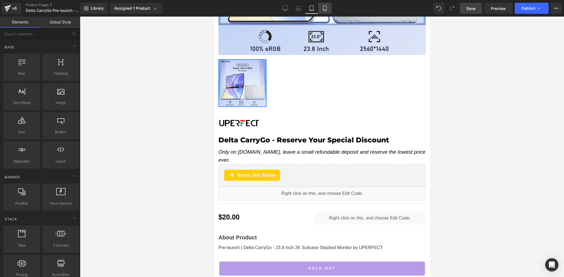
click at [326, 8] on icon at bounding box center [324, 8] width 3 height 5
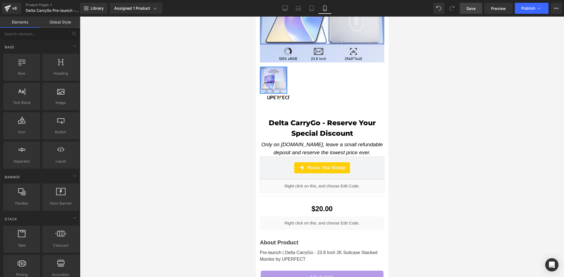
scroll to position [0, 0]
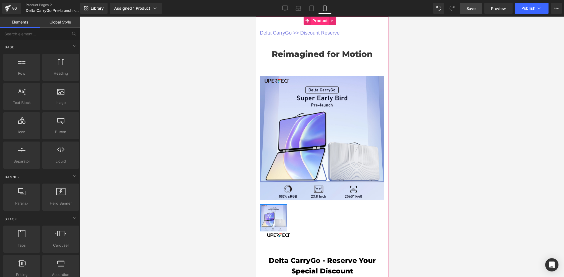
click at [318, 22] on span "Product" at bounding box center [320, 21] width 18 height 8
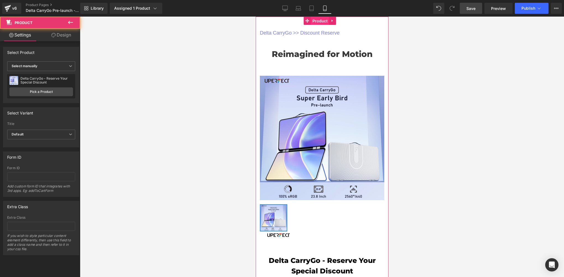
click at [318, 22] on span "Product" at bounding box center [320, 21] width 18 height 8
click at [318, 21] on span "Product" at bounding box center [320, 21] width 18 height 8
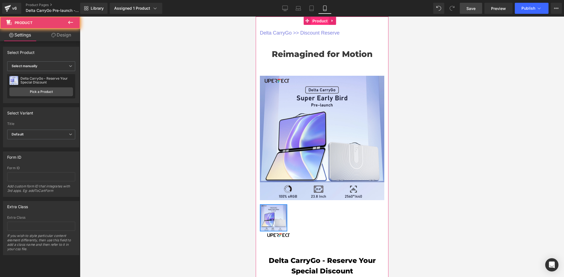
click at [318, 21] on span "Product" at bounding box center [320, 21] width 18 height 8
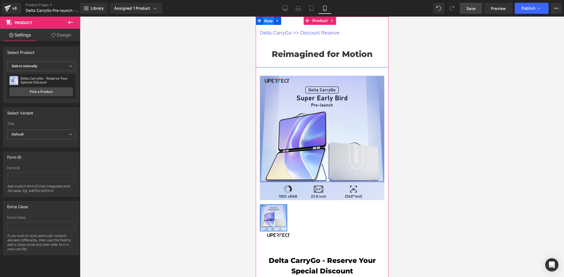
click at [265, 19] on span "Row" at bounding box center [268, 21] width 11 height 8
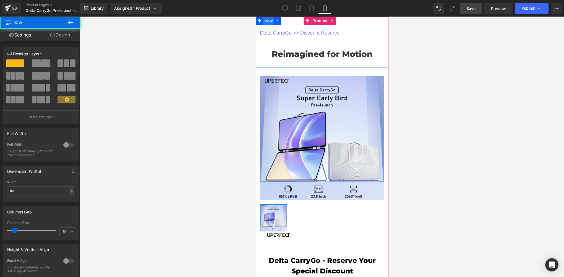
click at [265, 19] on span "Row" at bounding box center [268, 21] width 11 height 8
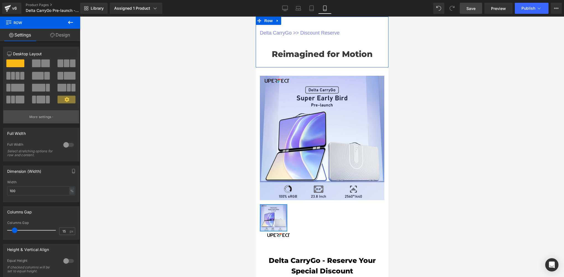
click at [31, 116] on p "More settings" at bounding box center [40, 116] width 22 height 5
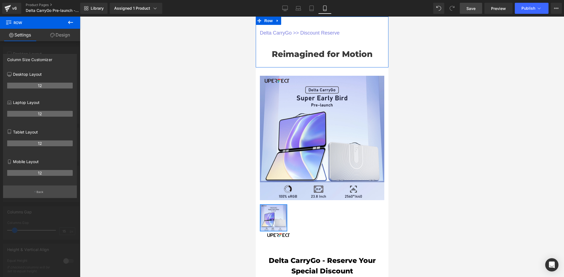
click at [31, 190] on button "Back" at bounding box center [40, 192] width 74 height 12
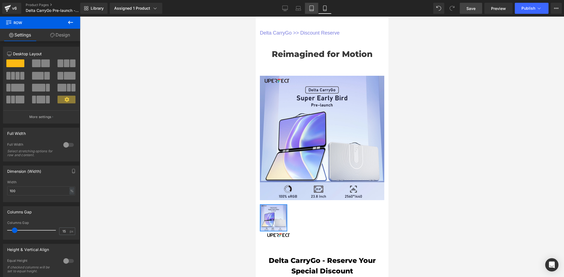
click at [316, 9] on link "Tablet" at bounding box center [311, 8] width 13 height 11
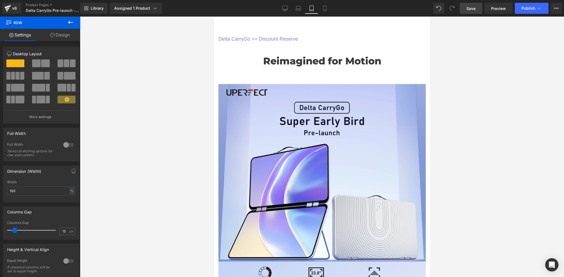
scroll to position [184, 0]
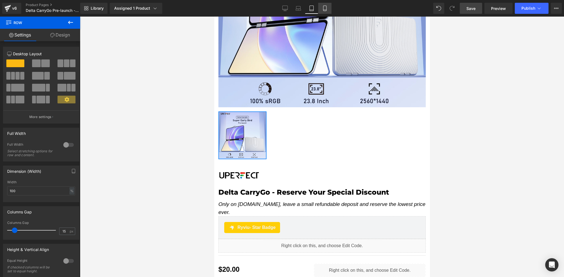
click at [325, 4] on link "Mobile" at bounding box center [324, 8] width 13 height 11
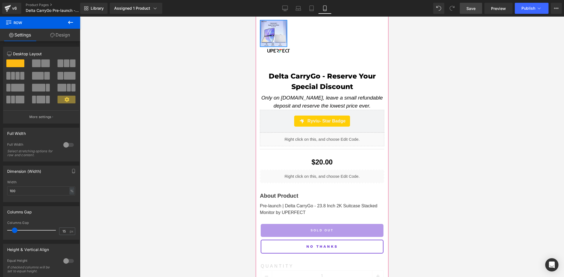
scroll to position [92, 0]
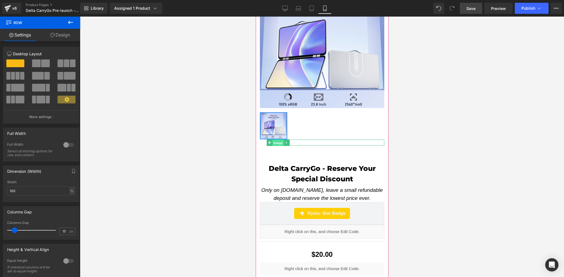
click at [275, 140] on span "Image" at bounding box center [278, 143] width 12 height 7
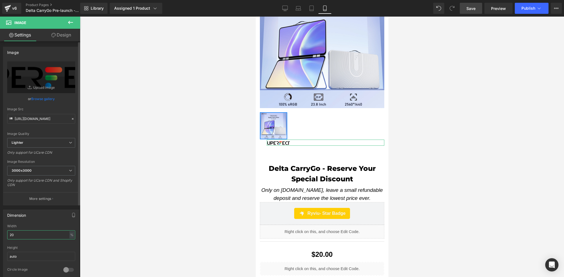
click at [25, 234] on input "20" at bounding box center [41, 234] width 68 height 9
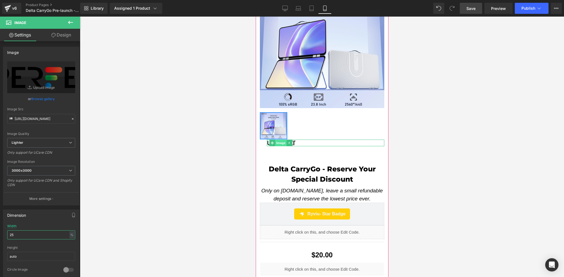
click at [280, 140] on span "Image" at bounding box center [281, 143] width 12 height 7
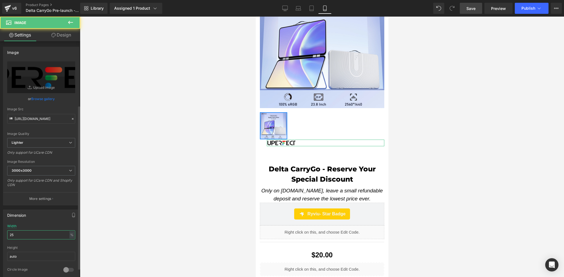
scroll to position [254, 0]
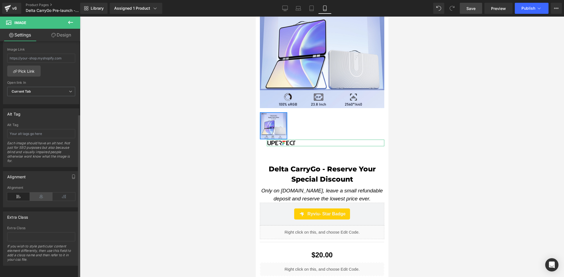
type input "25"
drag, startPoint x: 42, startPoint y: 193, endPoint x: 59, endPoint y: 193, distance: 17.1
click at [42, 193] on icon at bounding box center [41, 196] width 23 height 8
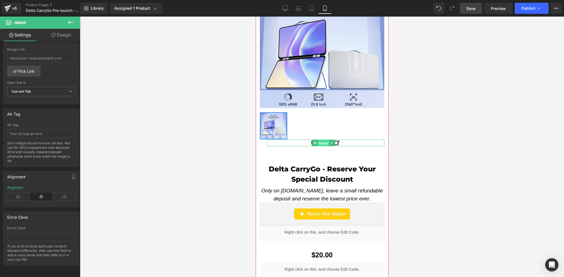
click at [321, 140] on span "Image" at bounding box center [323, 143] width 12 height 7
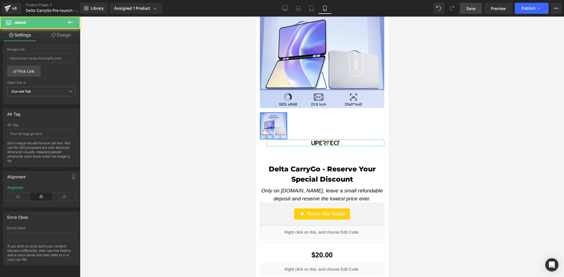
click at [78, 34] on link "Design" at bounding box center [61, 35] width 40 height 12
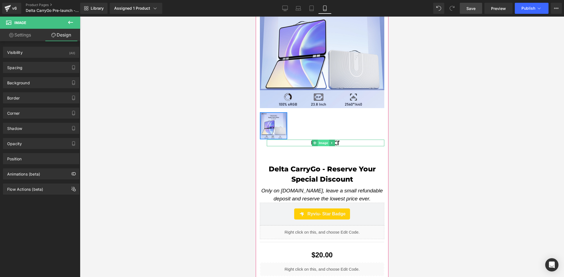
click at [319, 140] on span "Image" at bounding box center [323, 143] width 12 height 7
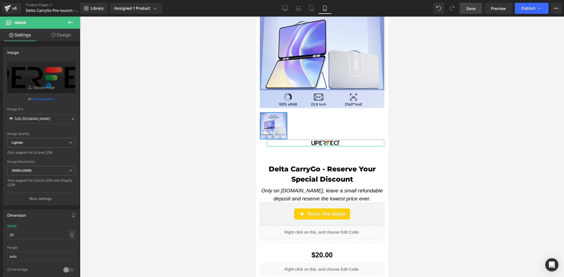
click at [64, 36] on link "Design" at bounding box center [61, 35] width 40 height 12
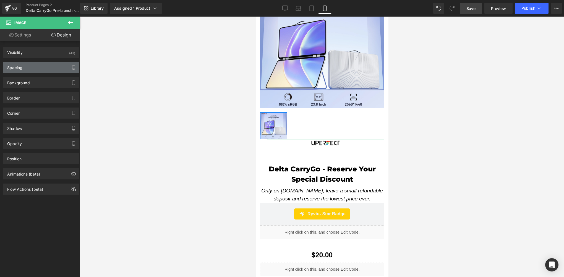
click at [39, 67] on div "Spacing" at bounding box center [41, 67] width 76 height 11
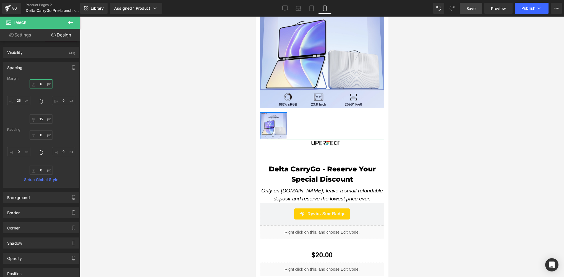
click at [41, 84] on input "0" at bounding box center [41, 83] width 23 height 9
type input "37"
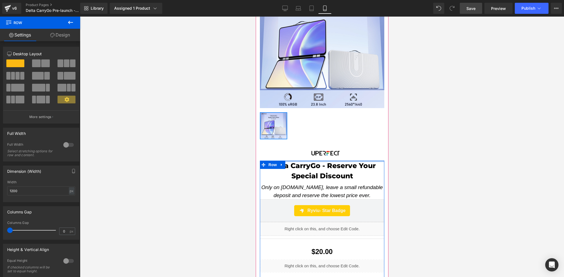
drag, startPoint x: 316, startPoint y: 168, endPoint x: 474, endPoint y: 170, distance: 157.6
click at [319, 153] on div "Image Delta CarryGo - Reserve Your Special Discount (P) Title Only on uperfect.…" at bounding box center [321, 269] width 133 height 259
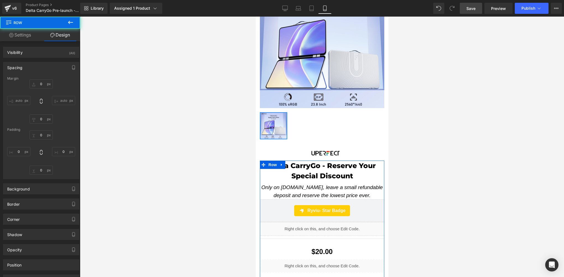
type input "0"
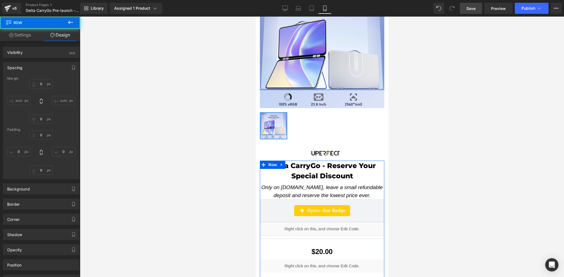
type input "0"
click at [212, 161] on div at bounding box center [322, 147] width 484 height 260
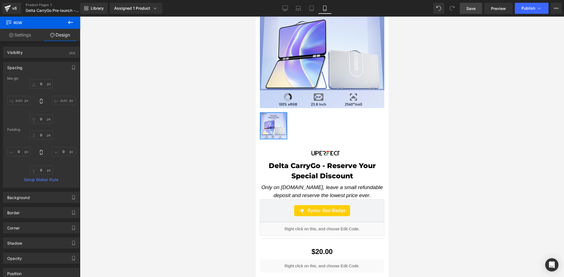
click at [185, 179] on div at bounding box center [322, 147] width 484 height 260
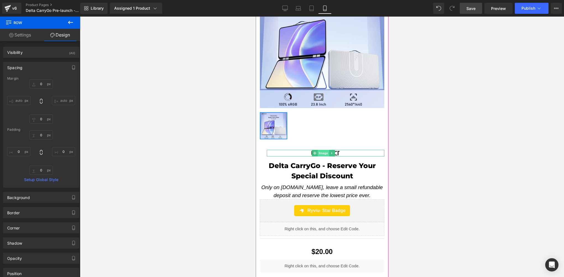
click at [321, 150] on span "Image" at bounding box center [323, 153] width 12 height 7
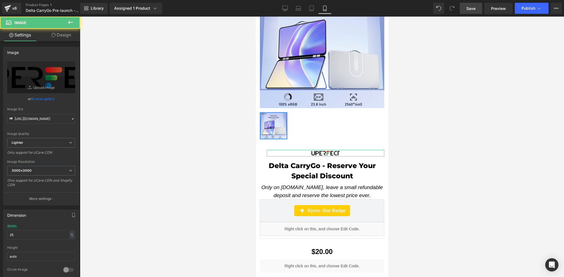
click at [64, 33] on link "Design" at bounding box center [61, 35] width 40 height 12
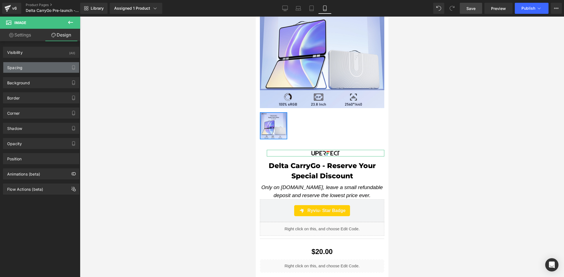
click at [37, 69] on div "Spacing" at bounding box center [41, 67] width 76 height 11
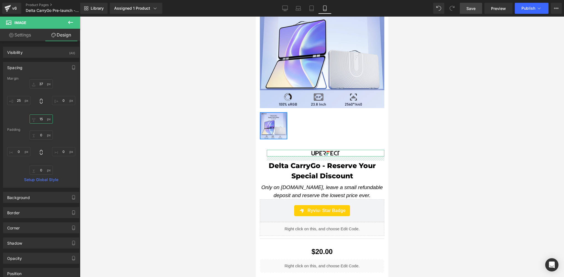
click at [42, 120] on input "15" at bounding box center [41, 118] width 23 height 9
click at [474, 9] on span "Save" at bounding box center [470, 9] width 9 height 6
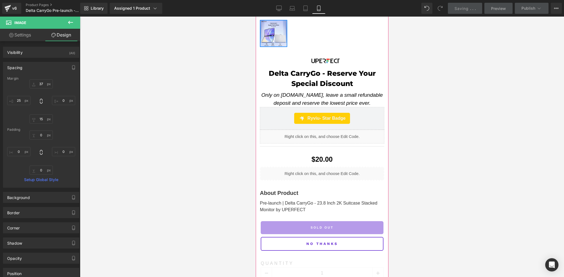
scroll to position [92, 0]
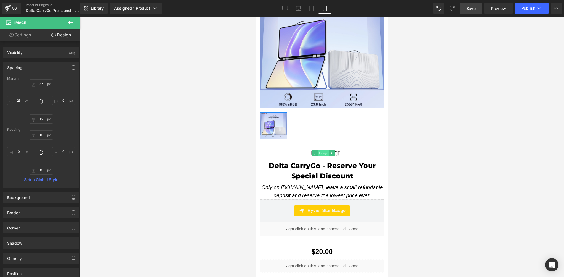
click at [319, 150] on span "Image" at bounding box center [323, 153] width 12 height 7
